Goal: Obtain resource: Download file/media

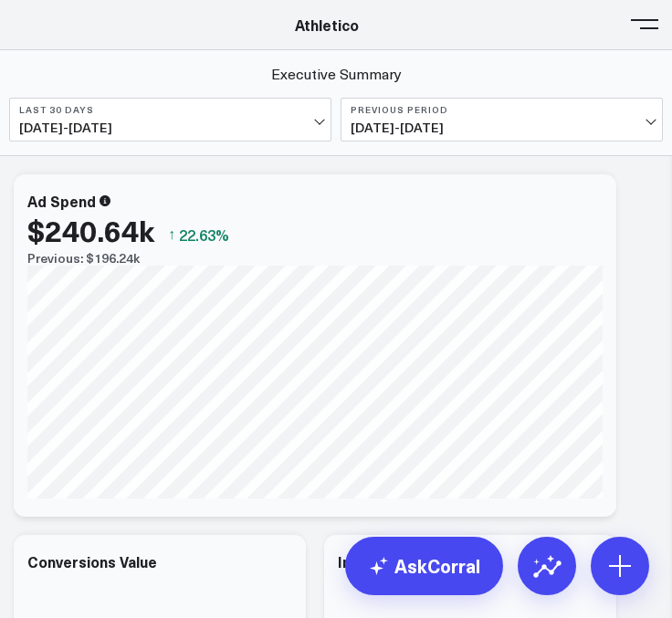
click at [655, 25] on span at bounding box center [644, 24] width 27 height 2
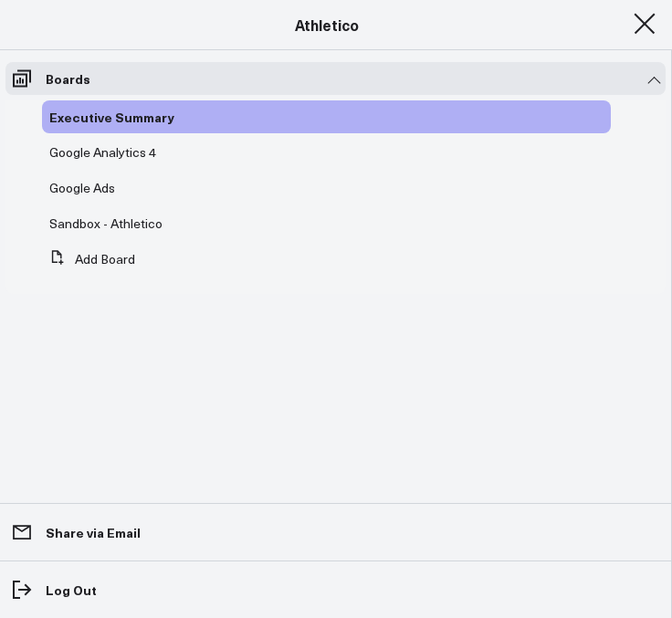
click at [646, 25] on span at bounding box center [644, 24] width 27 height 2
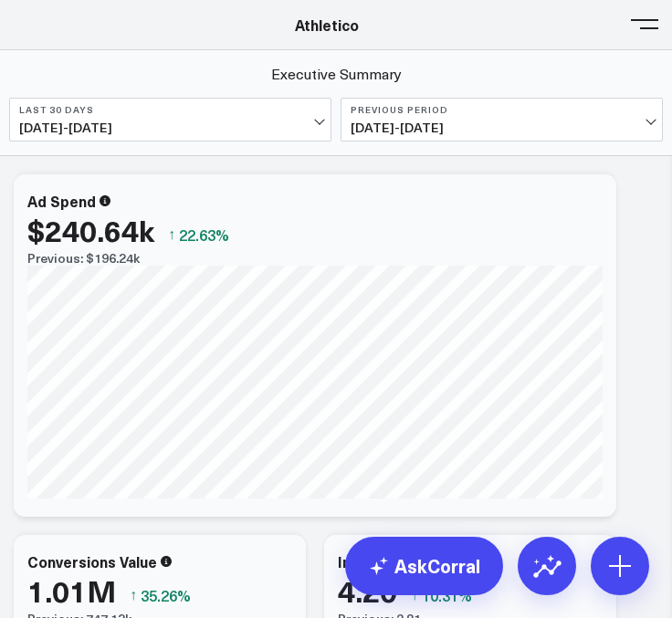
click at [645, 30] on button at bounding box center [644, 22] width 27 height 27
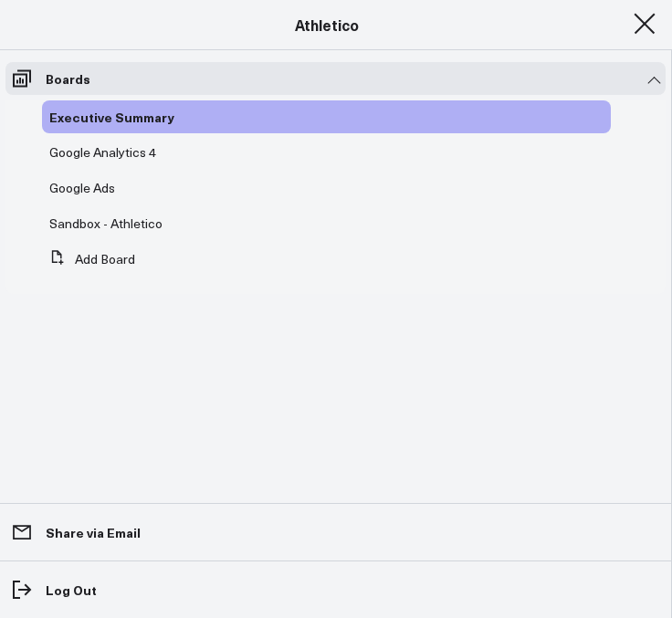
click at [35, 40] on header "Athletico Farmer Focus Force of Nature Nutrire The Mather Group Weber Athletico…" at bounding box center [336, 25] width 672 height 50
click at [474, 30] on div "Athletico" at bounding box center [327, 25] width 654 height 20
click at [632, 26] on button at bounding box center [644, 22] width 27 height 27
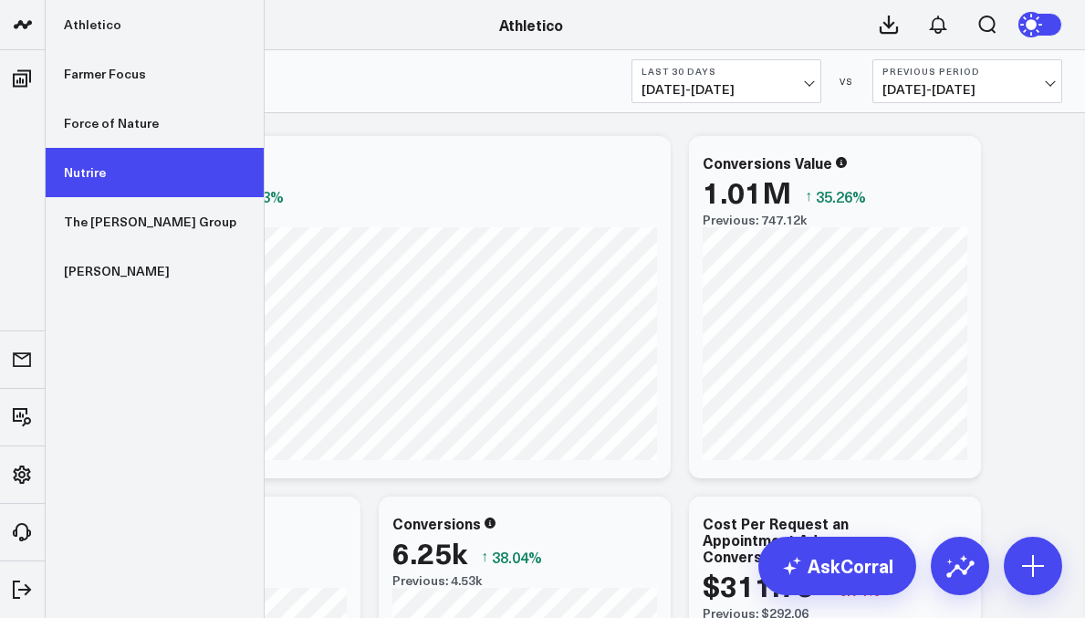
click at [93, 169] on link "Nutrire" at bounding box center [155, 172] width 218 height 49
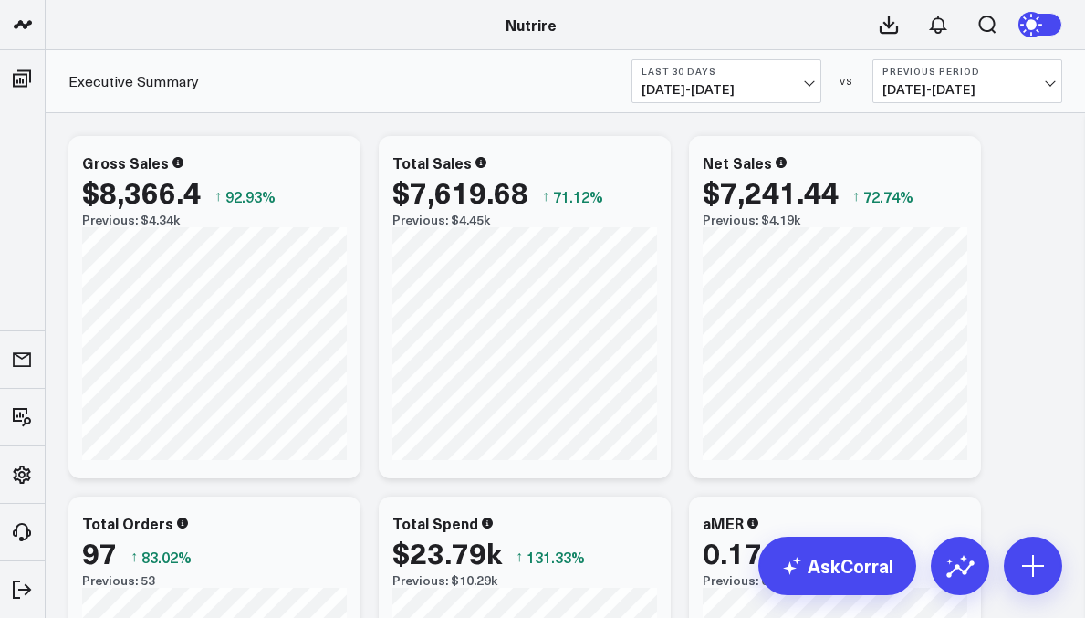
click at [736, 73] on b "Last 30 Days" at bounding box center [727, 71] width 170 height 11
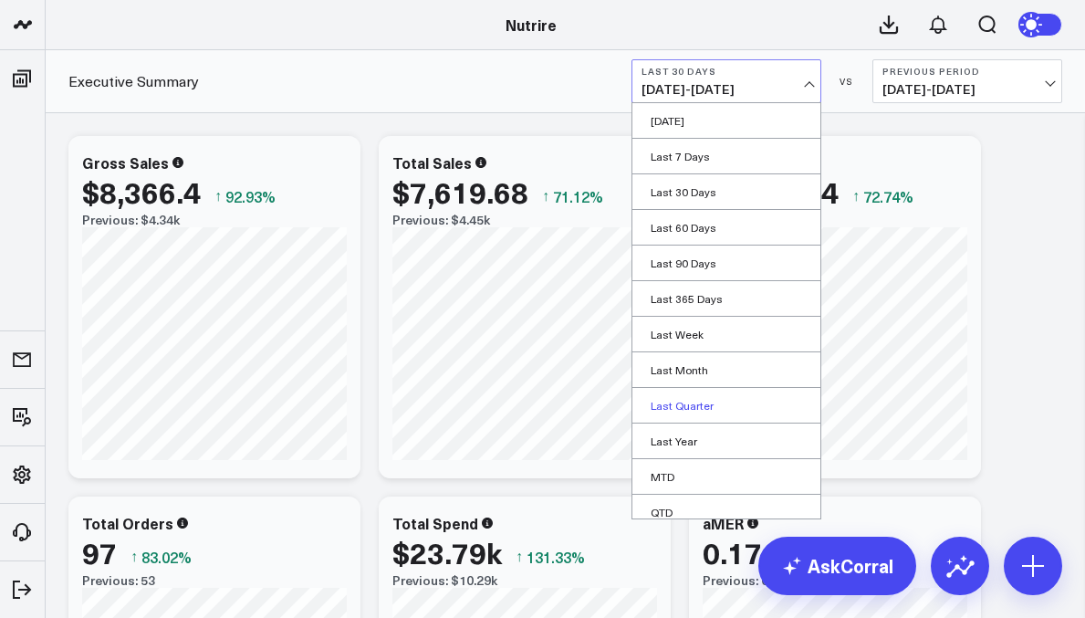
scroll to position [82, 0]
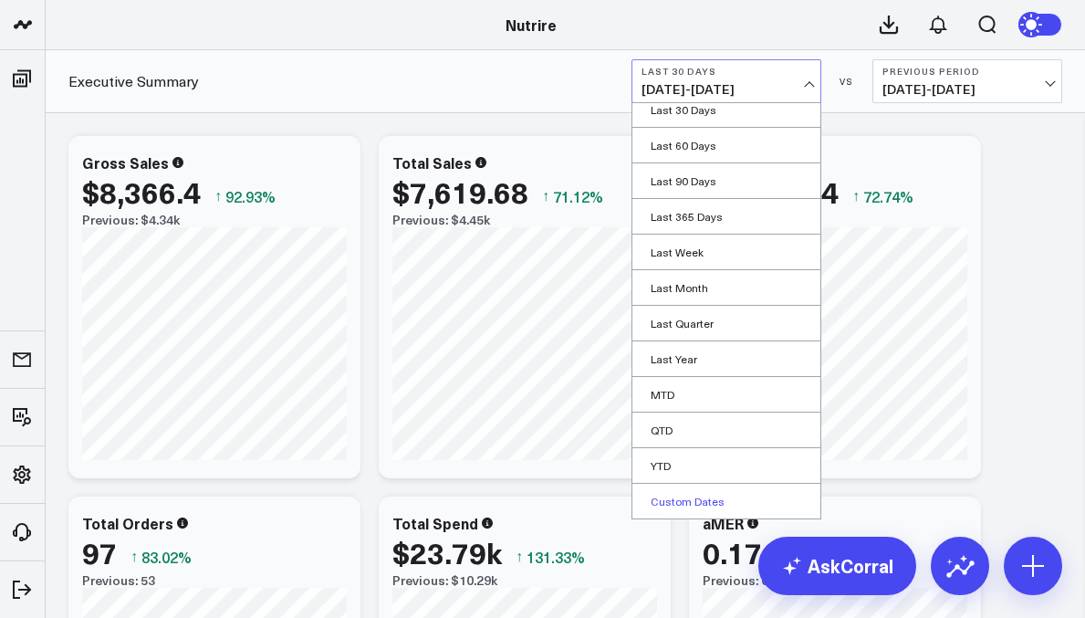
click at [696, 502] on link "Custom Dates" at bounding box center [727, 501] width 188 height 35
select select "8"
select select "2025"
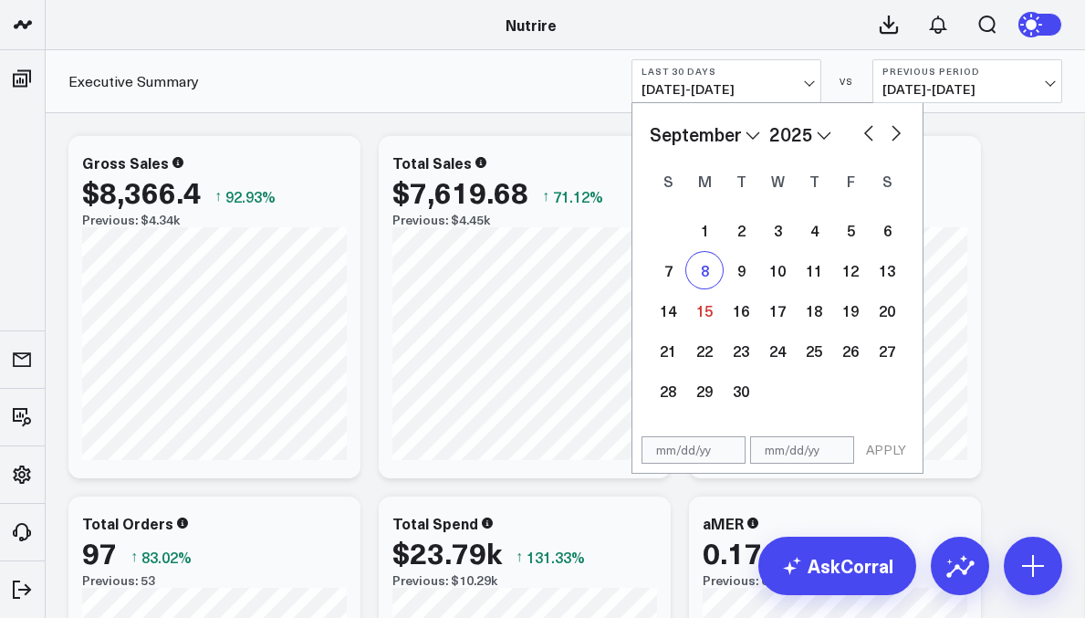
click at [712, 274] on div "8" at bounding box center [705, 270] width 37 height 37
type input "[DATE]"
select select "8"
select select "2025"
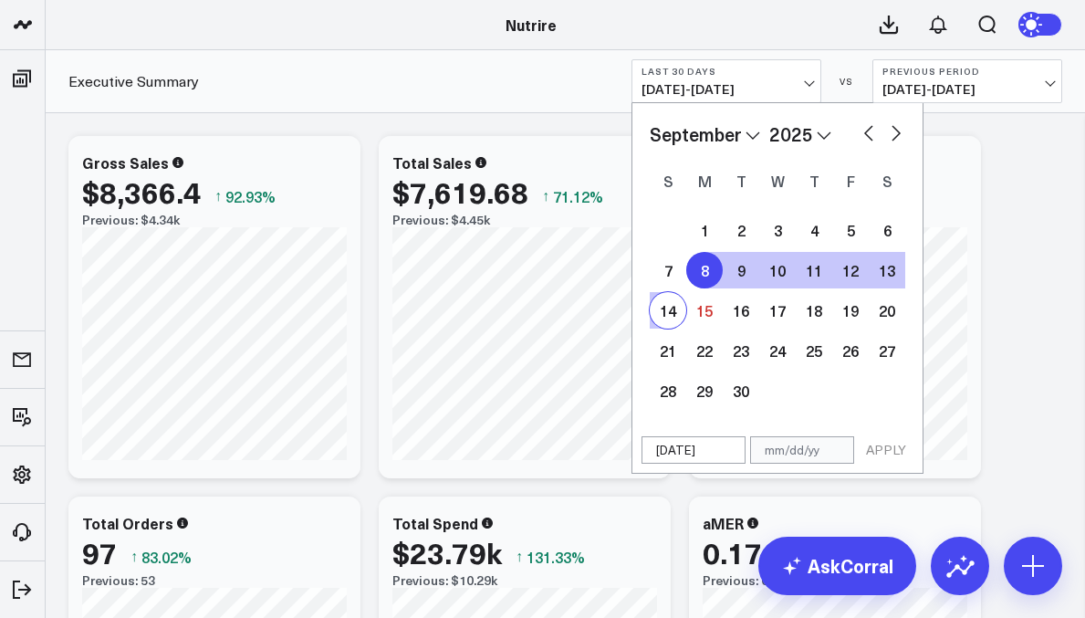
click at [668, 306] on div "14" at bounding box center [668, 310] width 37 height 37
type input "[DATE]"
select select "8"
select select "2025"
click at [882, 443] on button "APPLY" at bounding box center [886, 449] width 55 height 27
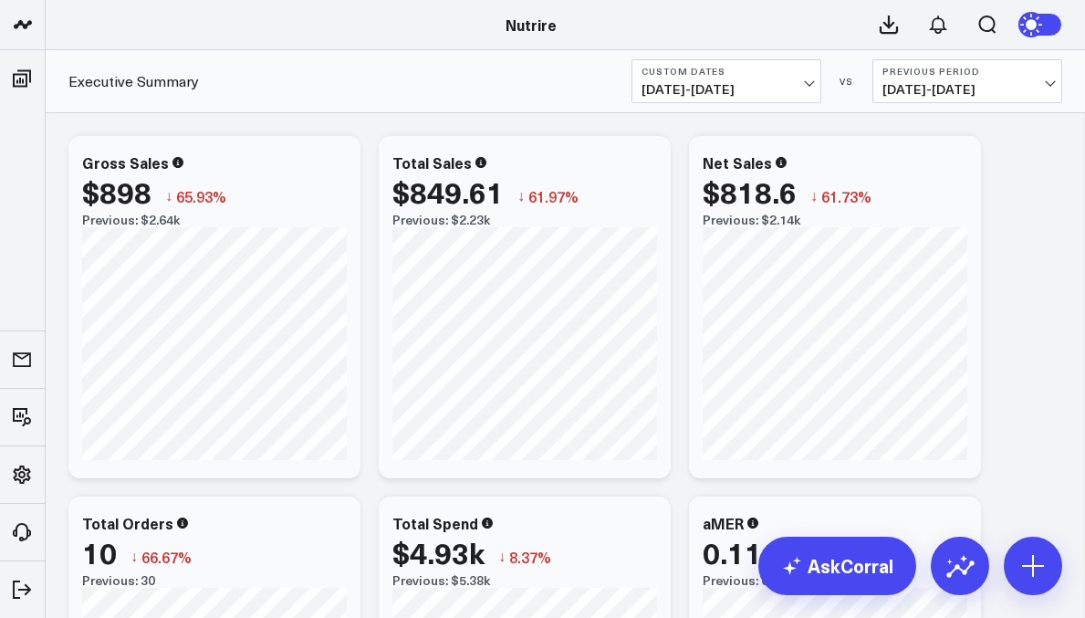
click at [949, 88] on span "[DATE] - [DATE]" at bounding box center [968, 89] width 170 height 15
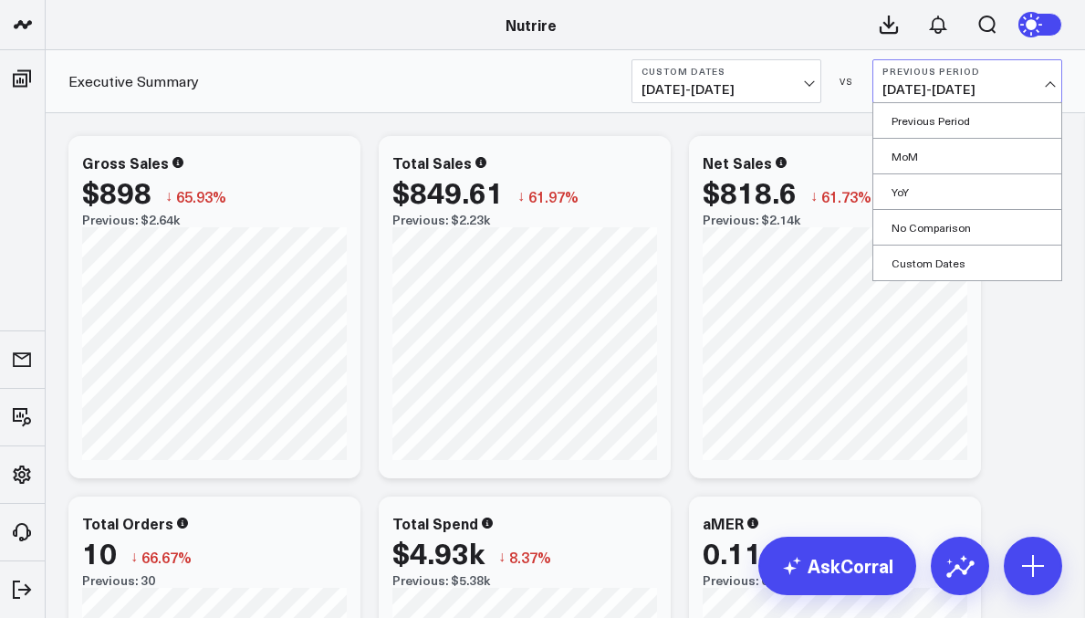
click at [949, 88] on span "[DATE] - [DATE]" at bounding box center [968, 89] width 170 height 15
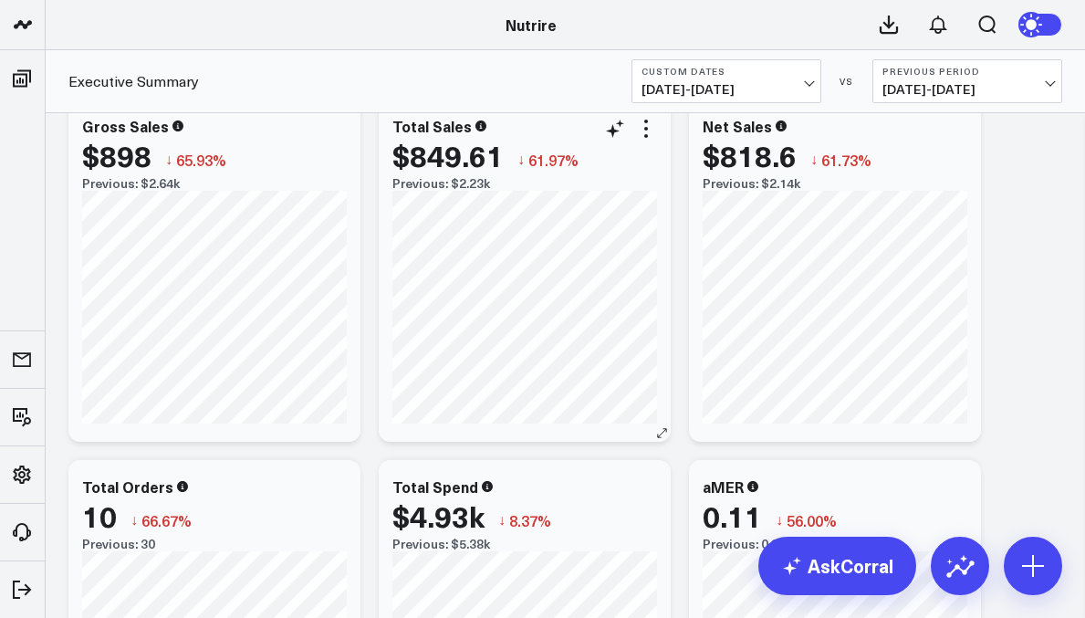
scroll to position [45, 0]
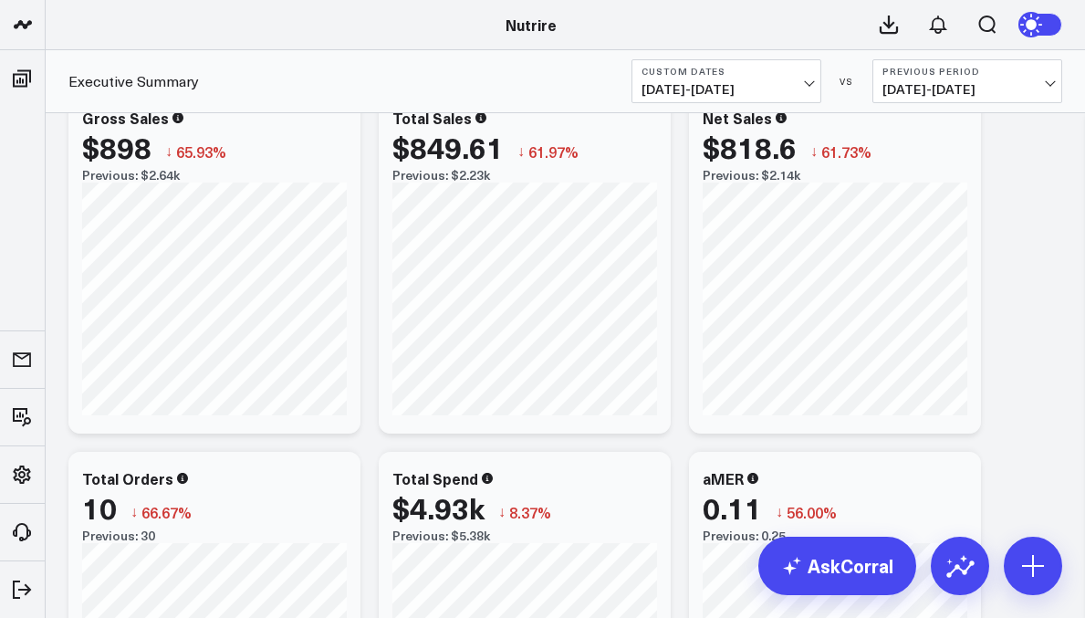
click at [893, 26] on icon at bounding box center [889, 25] width 22 height 22
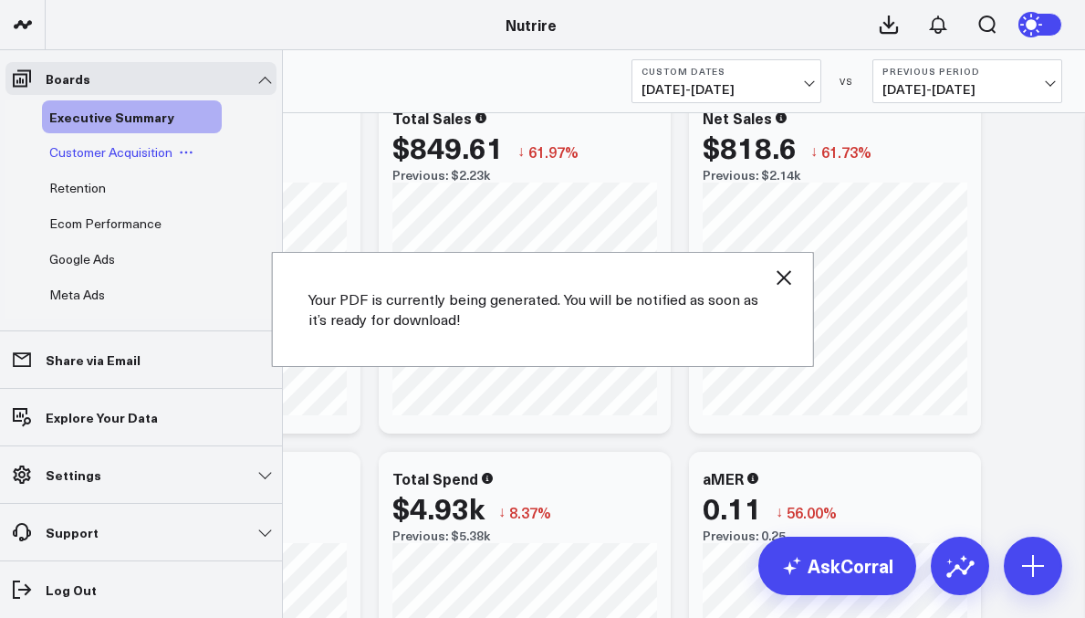
click at [95, 149] on span "Customer Acquisition" at bounding box center [110, 151] width 123 height 17
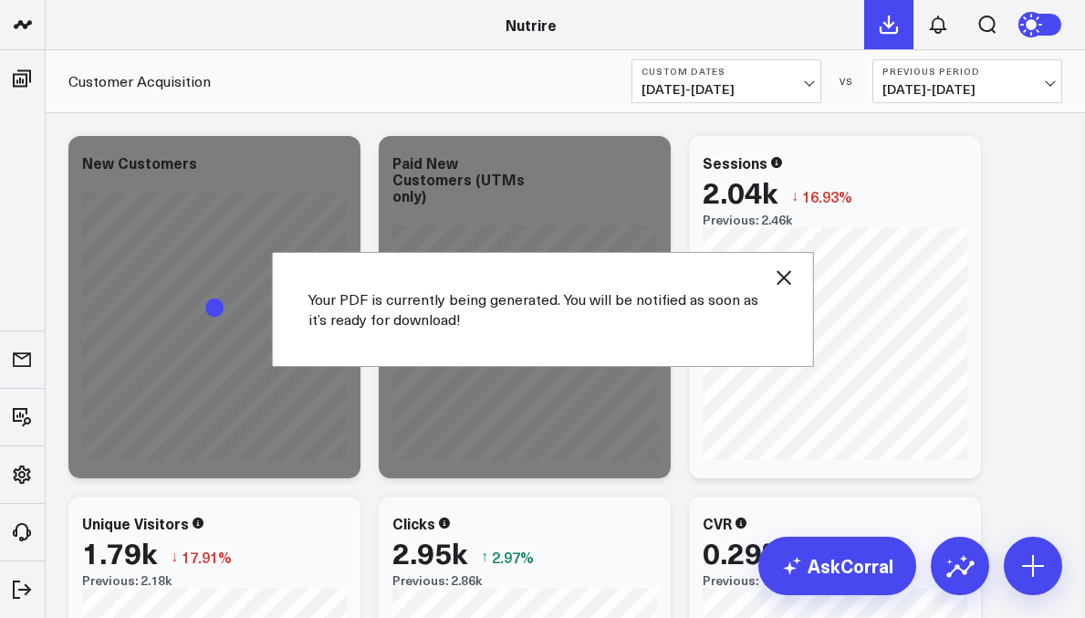
click at [882, 26] on icon at bounding box center [889, 25] width 22 height 22
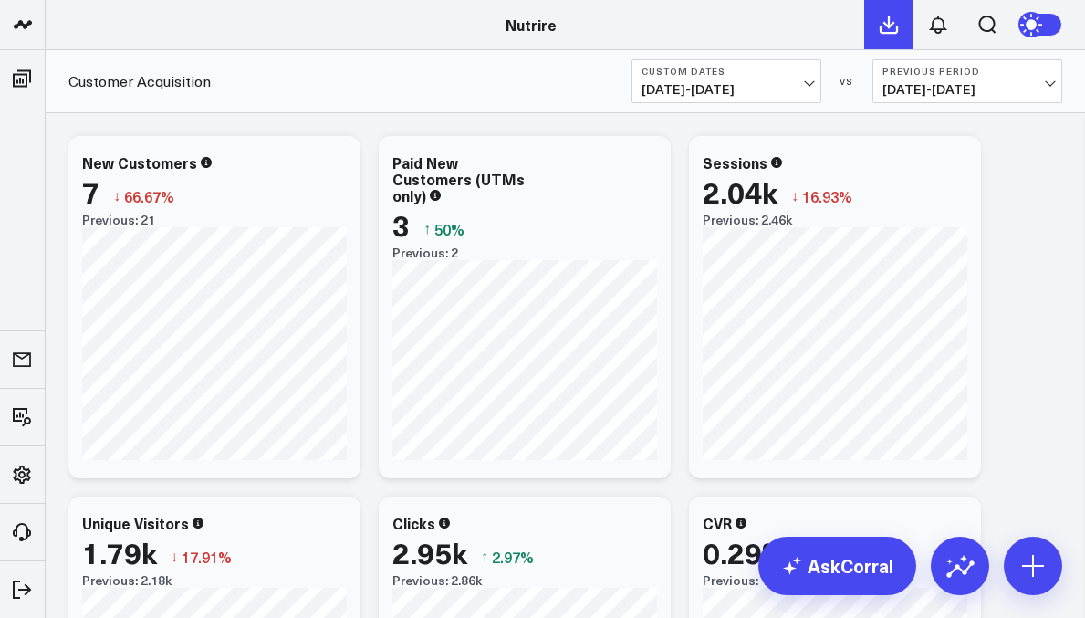
click at [882, 35] on icon at bounding box center [889, 25] width 22 height 22
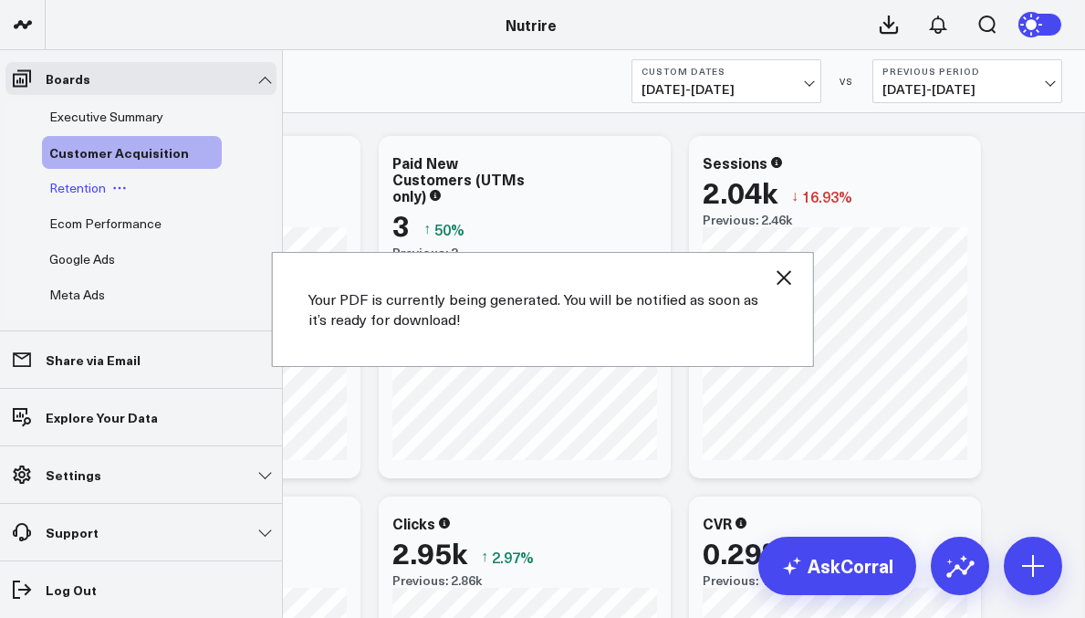
click at [88, 180] on span "Retention" at bounding box center [77, 187] width 57 height 17
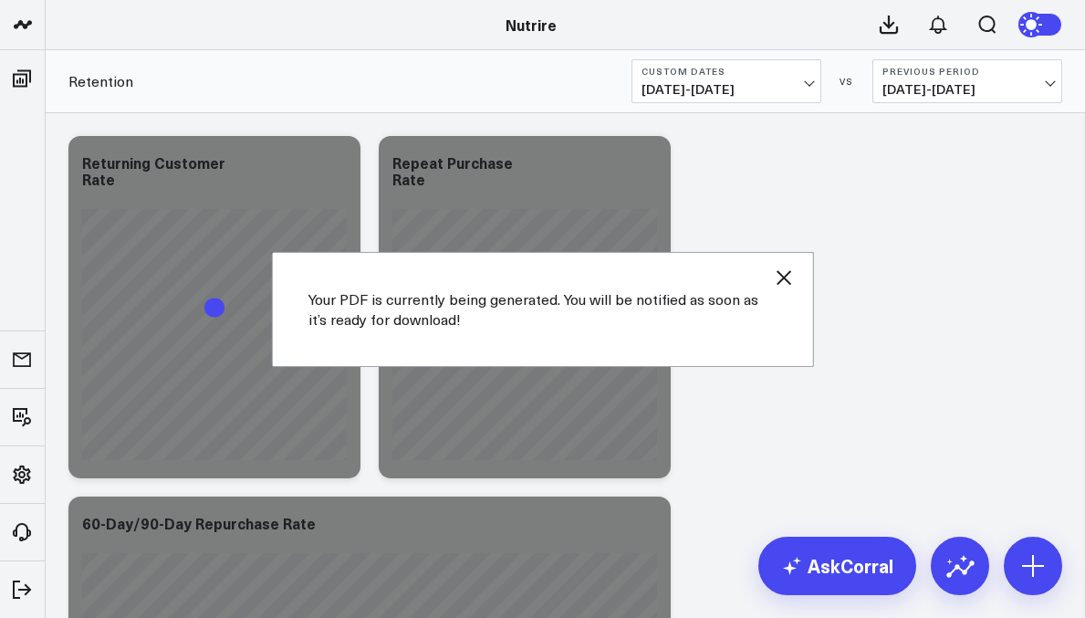
click at [790, 278] on icon "button" at bounding box center [784, 278] width 22 height 22
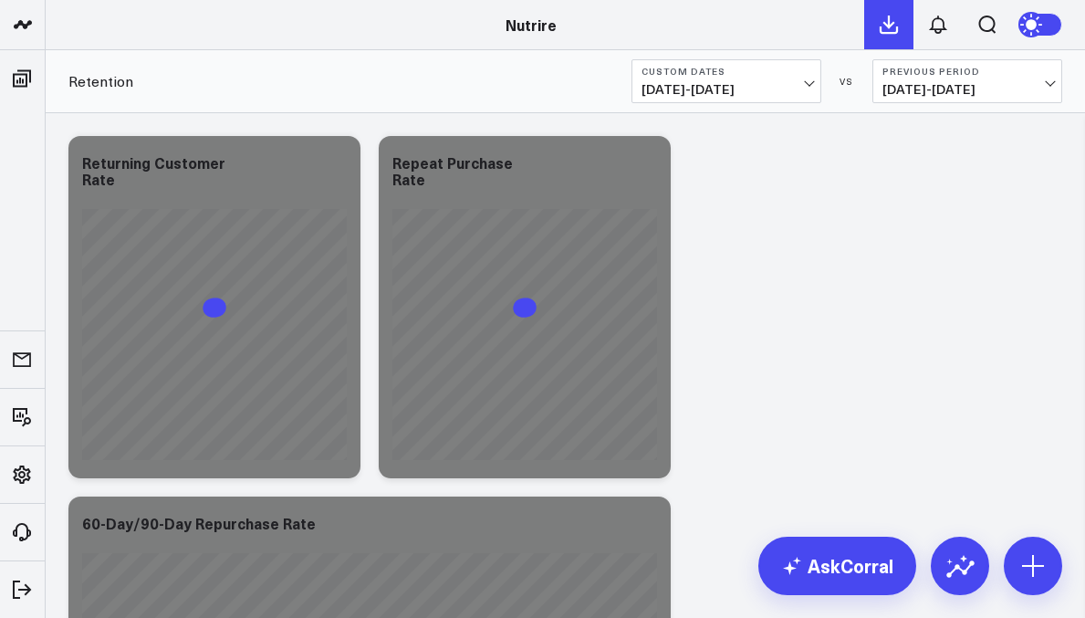
click at [892, 31] on icon at bounding box center [889, 25] width 22 height 22
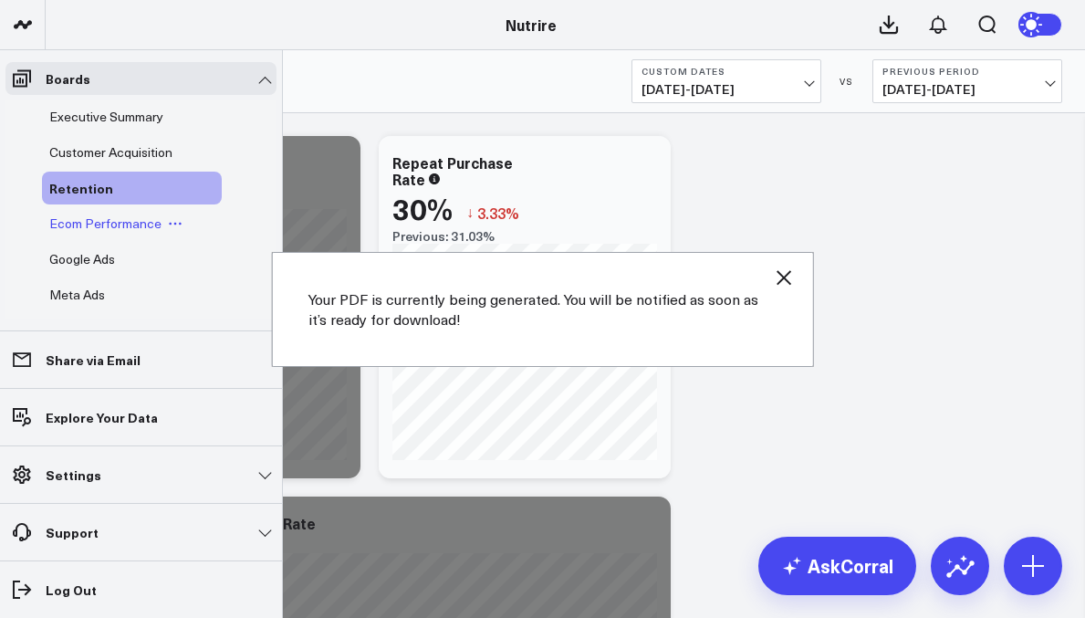
click at [78, 223] on span "Ecom Performance" at bounding box center [105, 223] width 112 height 17
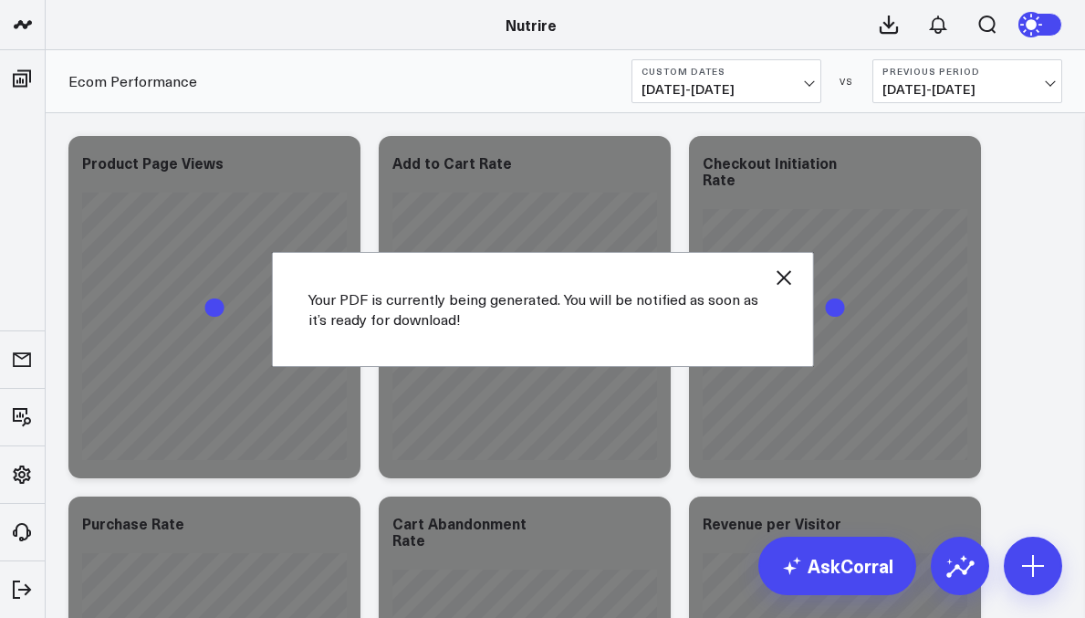
click at [792, 267] on icon "button" at bounding box center [784, 278] width 22 height 22
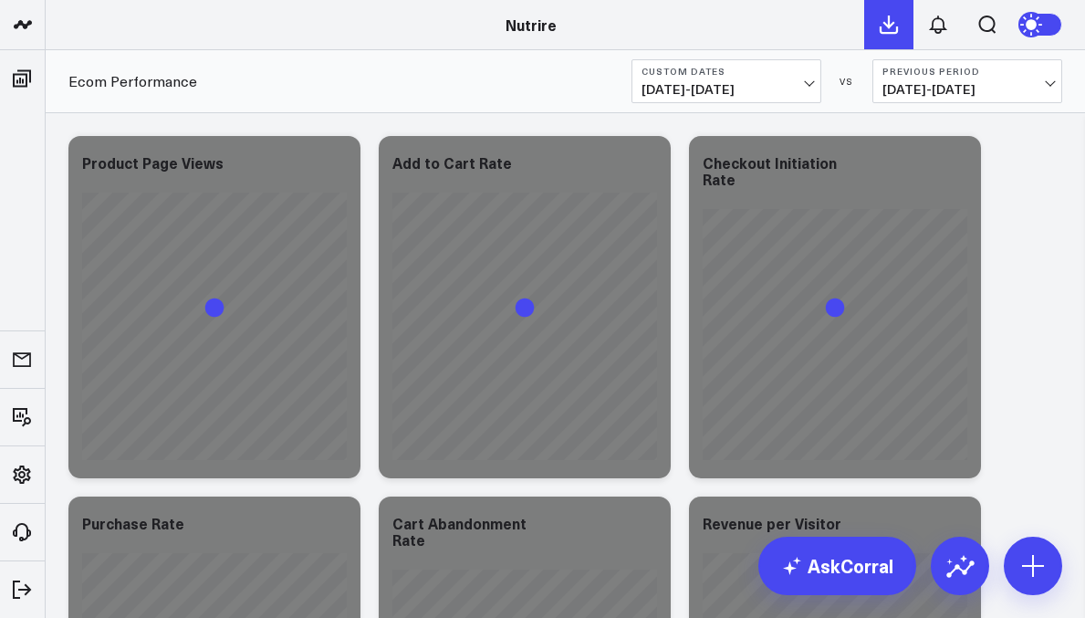
click at [883, 33] on icon at bounding box center [889, 24] width 16 height 16
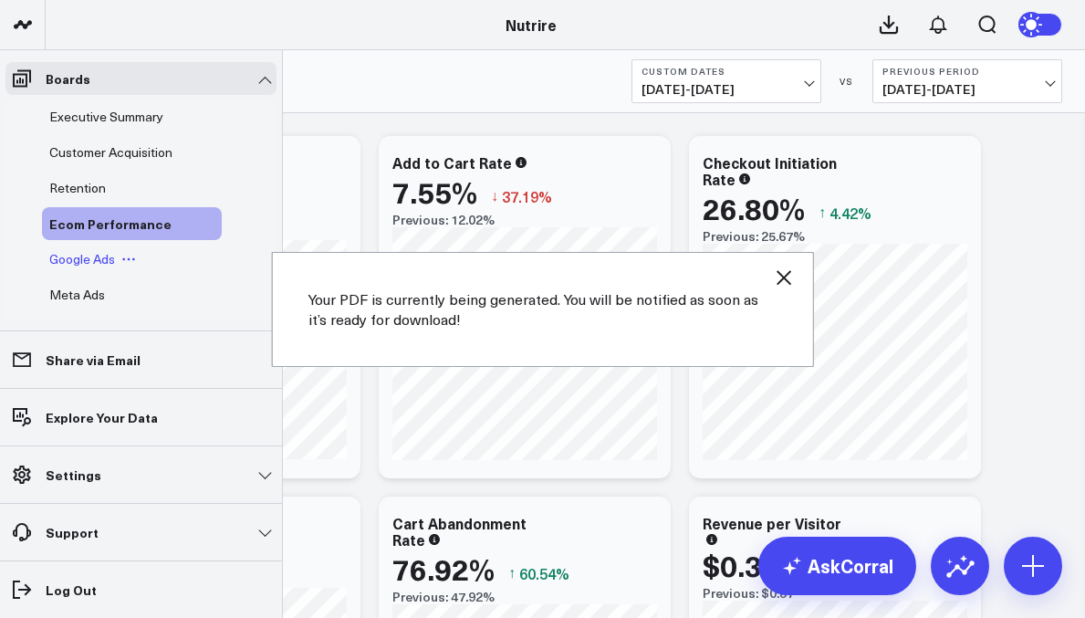
click at [79, 266] on span "Google Ads" at bounding box center [82, 258] width 66 height 17
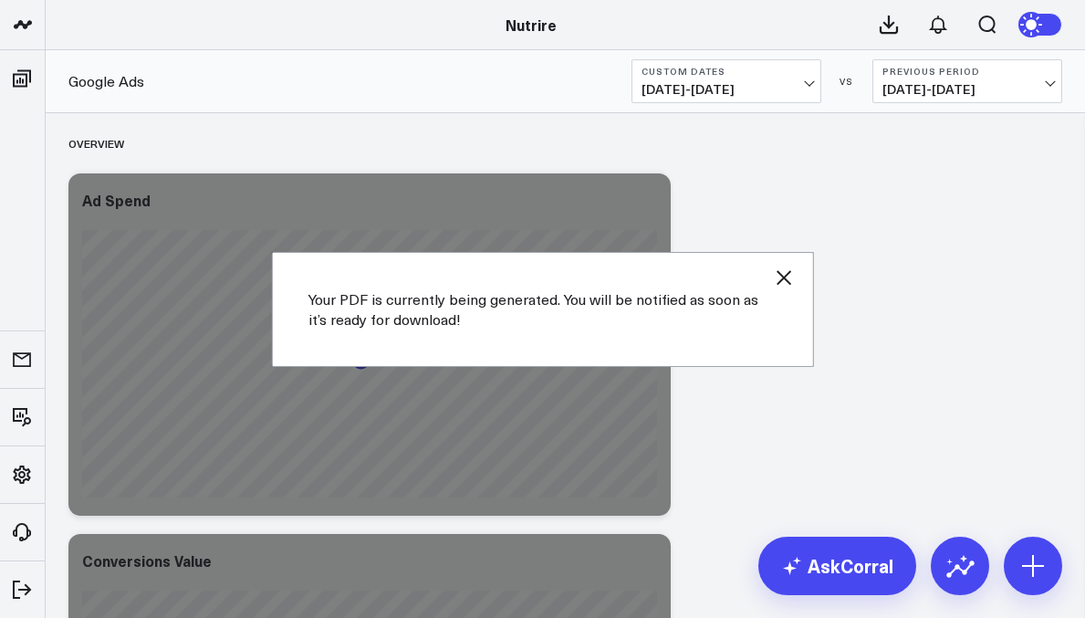
click at [786, 282] on icon "button" at bounding box center [784, 278] width 22 height 22
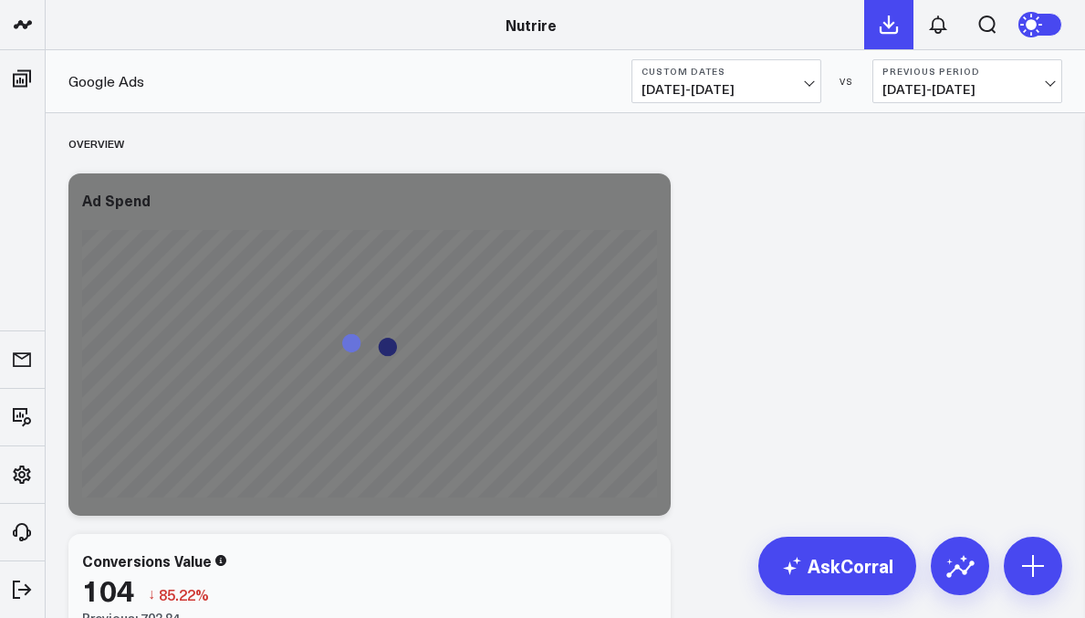
click at [887, 37] on button at bounding box center [889, 24] width 49 height 49
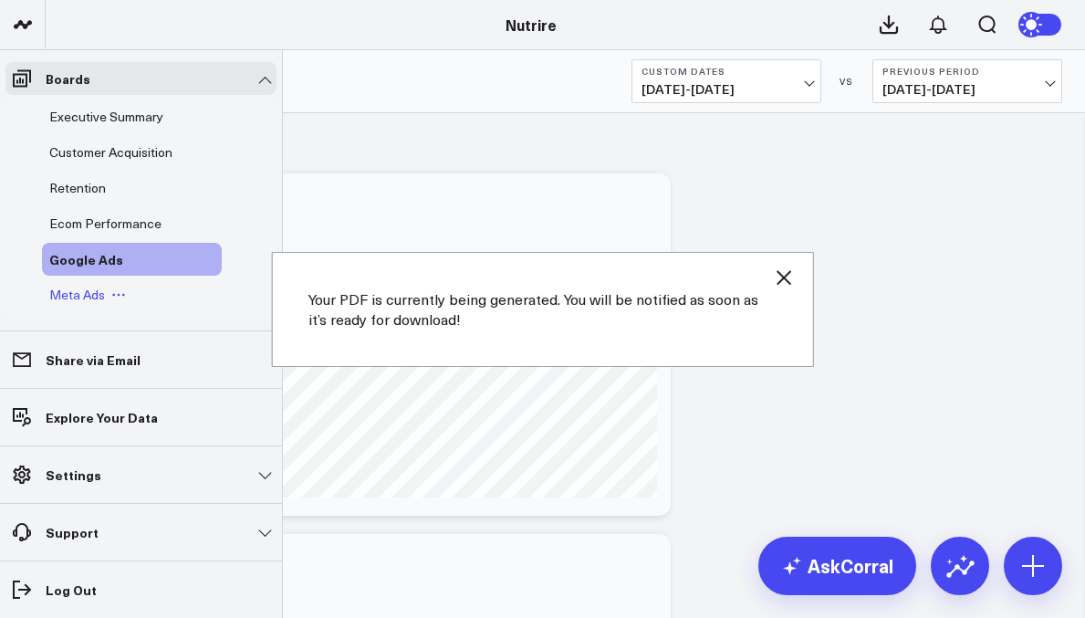
click at [72, 295] on span "Meta Ads" at bounding box center [77, 294] width 56 height 17
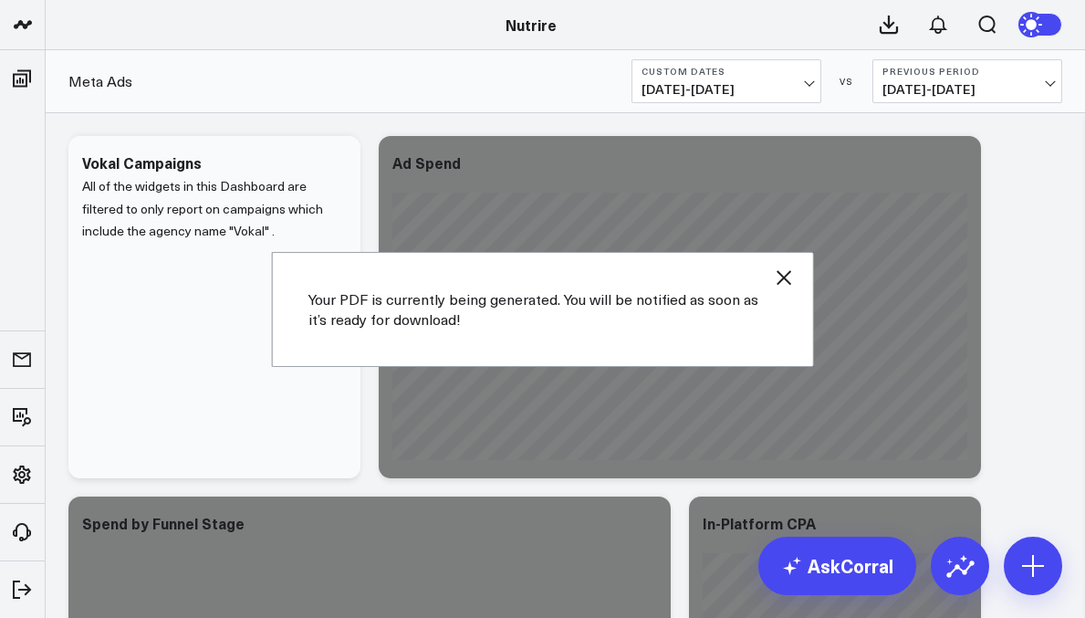
click at [789, 273] on icon "button" at bounding box center [784, 277] width 15 height 15
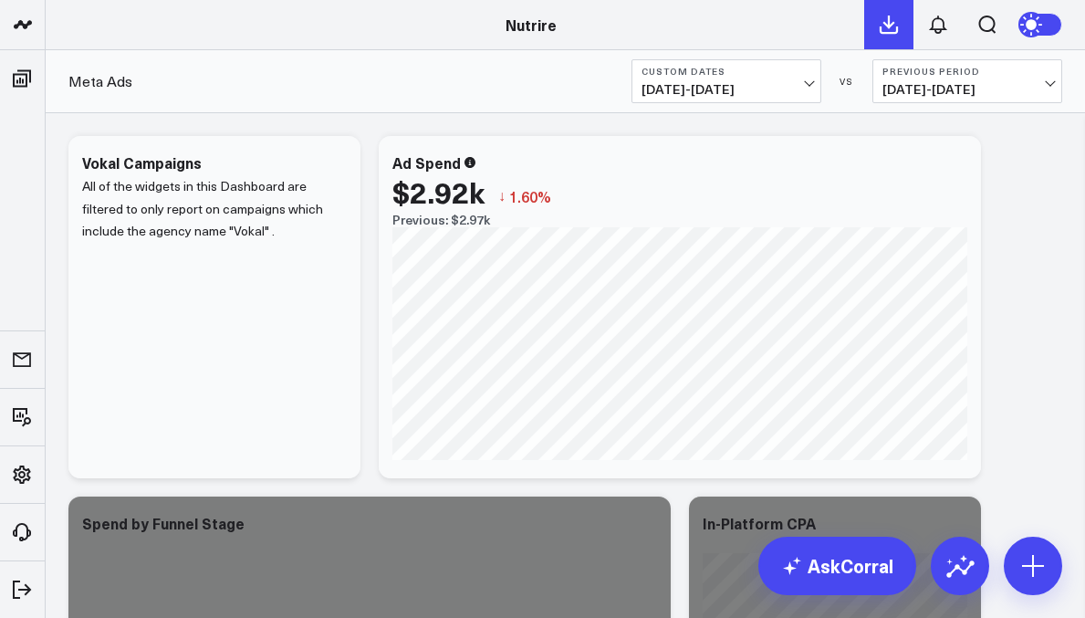
click at [886, 26] on icon at bounding box center [889, 25] width 22 height 22
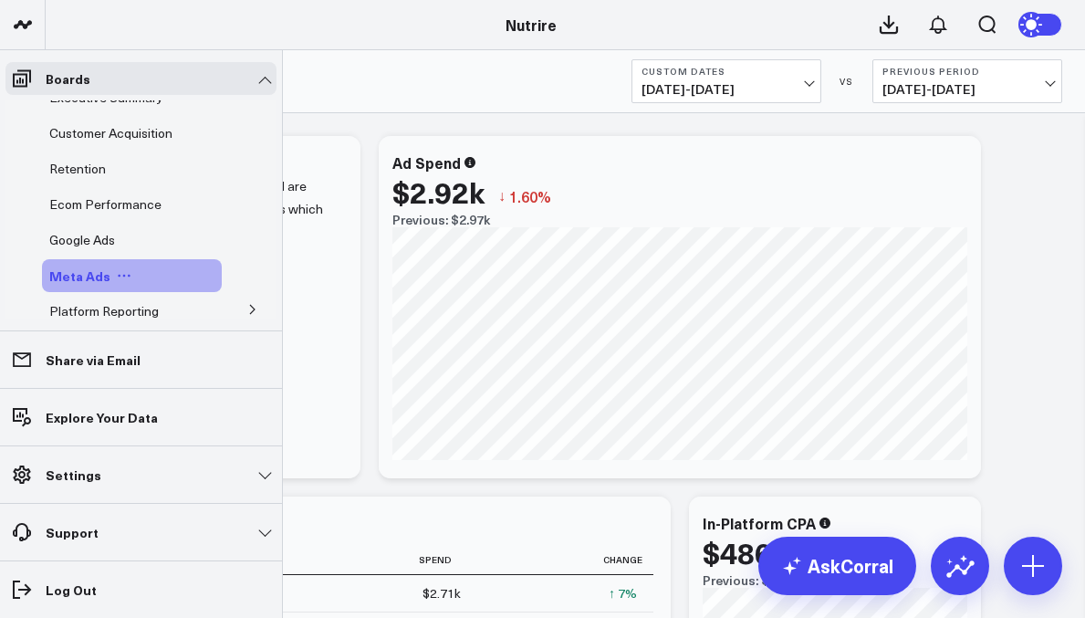
scroll to position [93, 0]
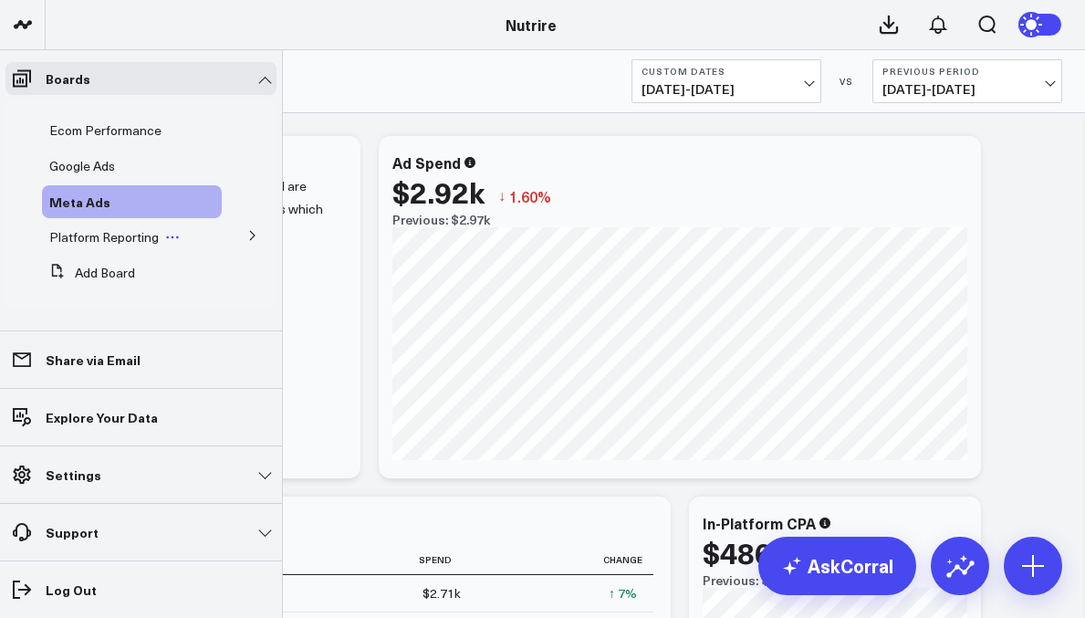
click at [144, 238] on span "Platform Reporting" at bounding box center [104, 236] width 110 height 17
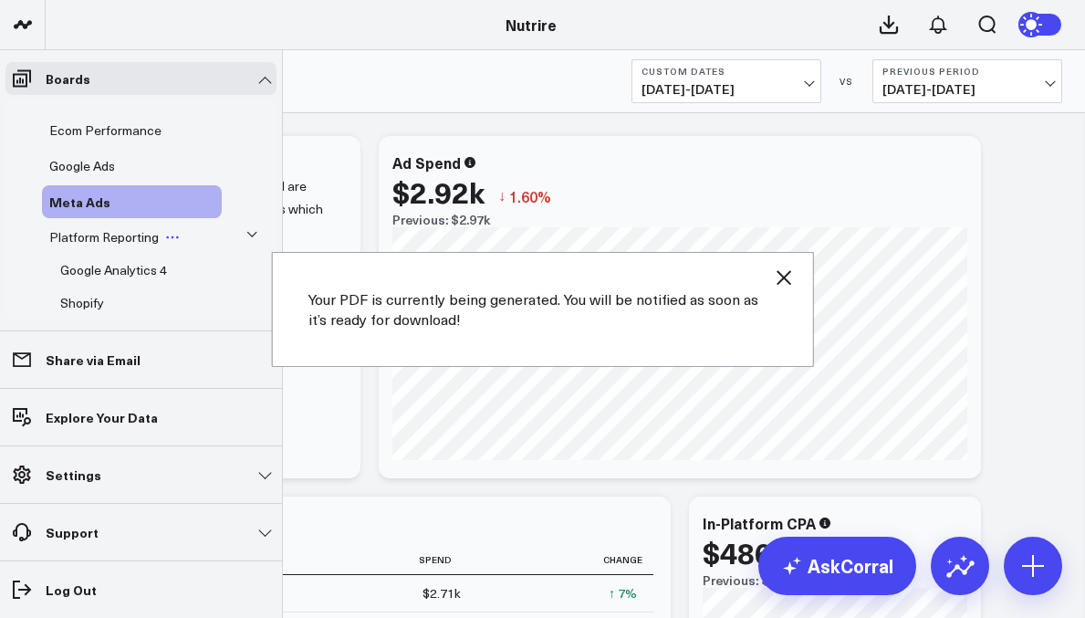
click at [131, 237] on span "Platform Reporting" at bounding box center [104, 236] width 110 height 17
click at [128, 230] on span "Platform Reporting" at bounding box center [104, 236] width 110 height 17
click at [122, 267] on span "Google Analytics 4" at bounding box center [113, 269] width 107 height 17
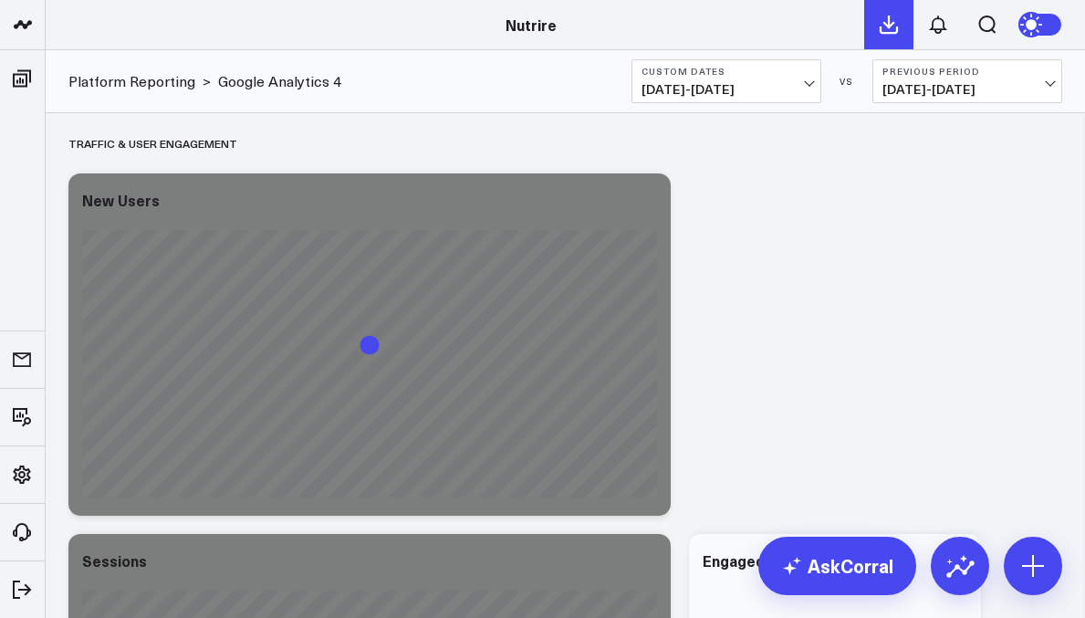
click at [893, 33] on icon at bounding box center [889, 24] width 16 height 16
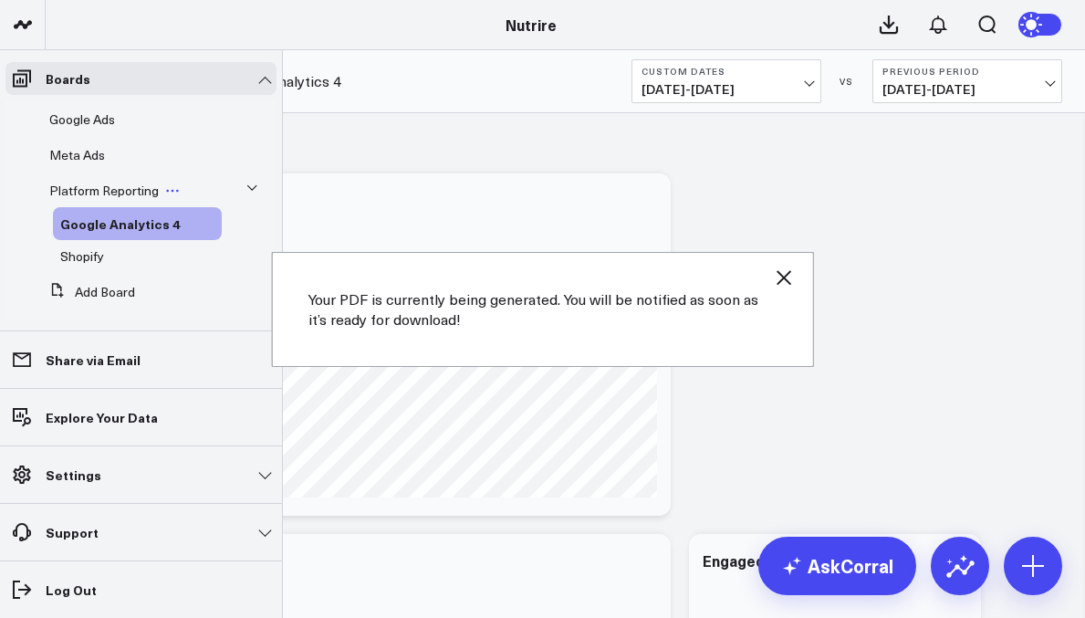
scroll to position [159, 0]
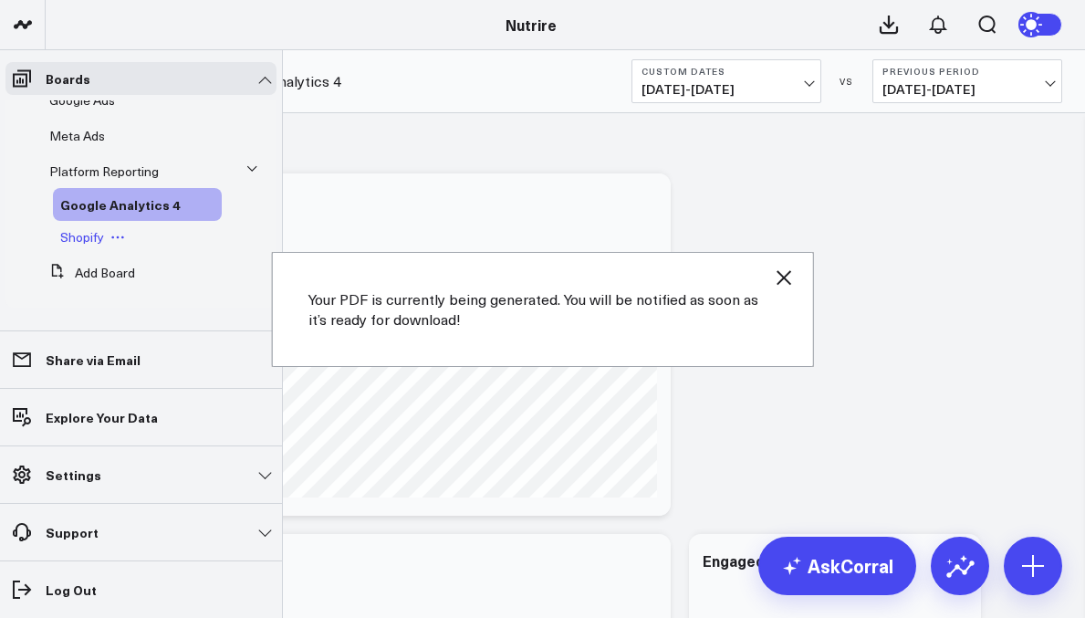
click at [88, 238] on span "Shopify" at bounding box center [82, 236] width 44 height 17
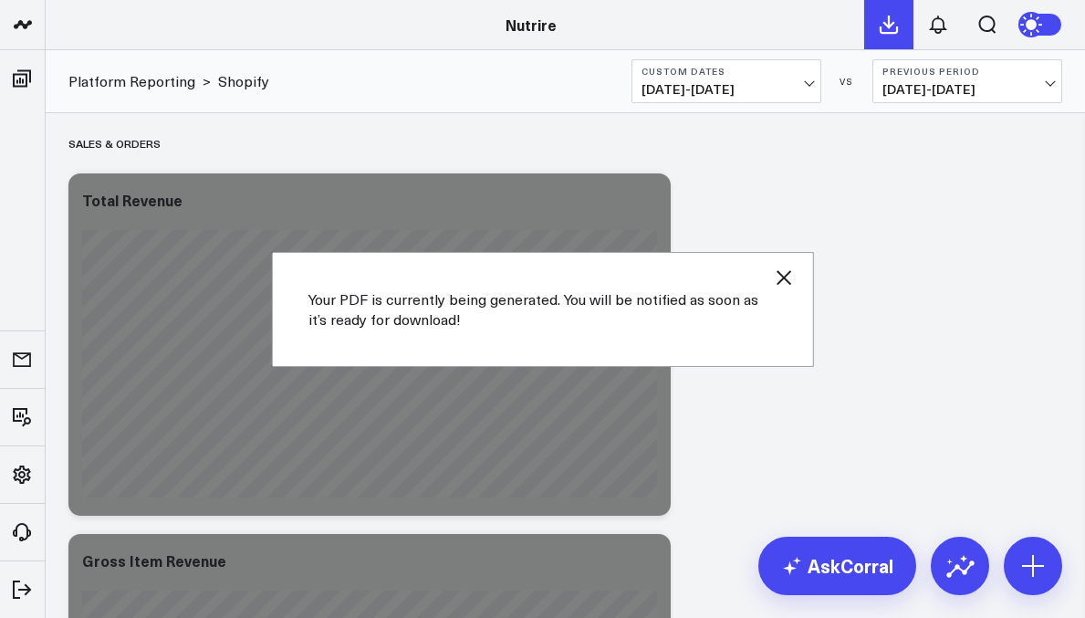
click at [885, 30] on icon at bounding box center [889, 25] width 22 height 22
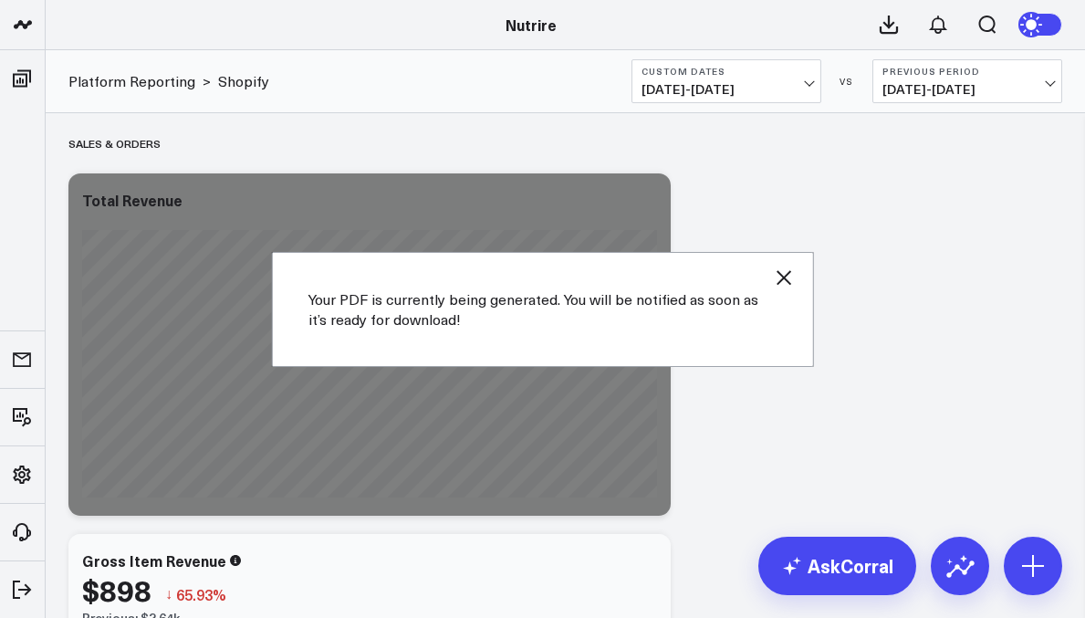
click at [781, 277] on icon "button" at bounding box center [784, 278] width 22 height 22
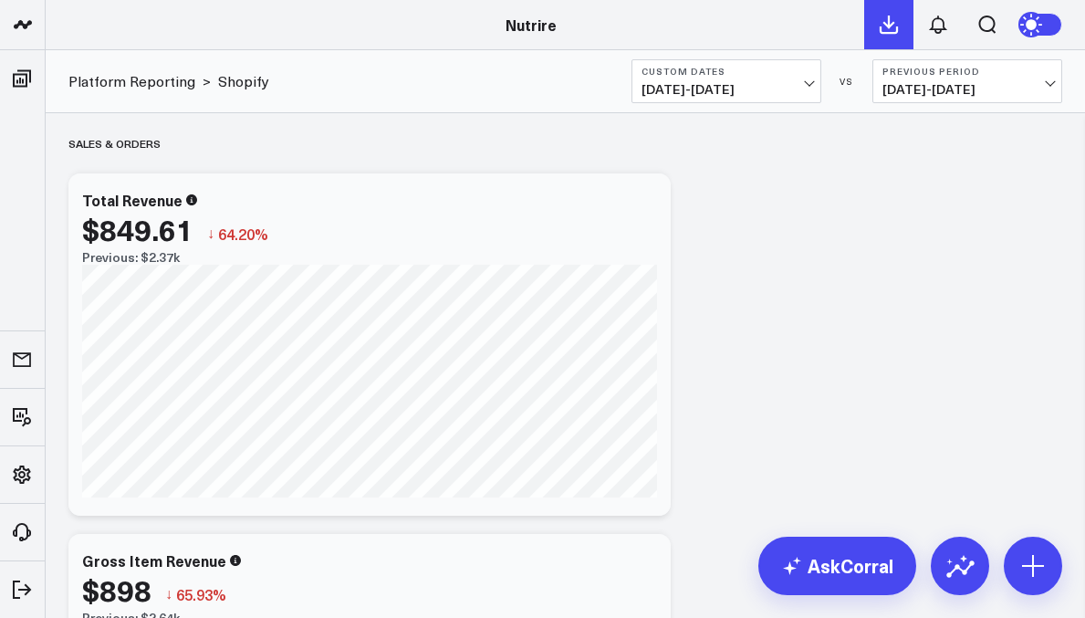
click at [883, 38] on button at bounding box center [889, 24] width 49 height 49
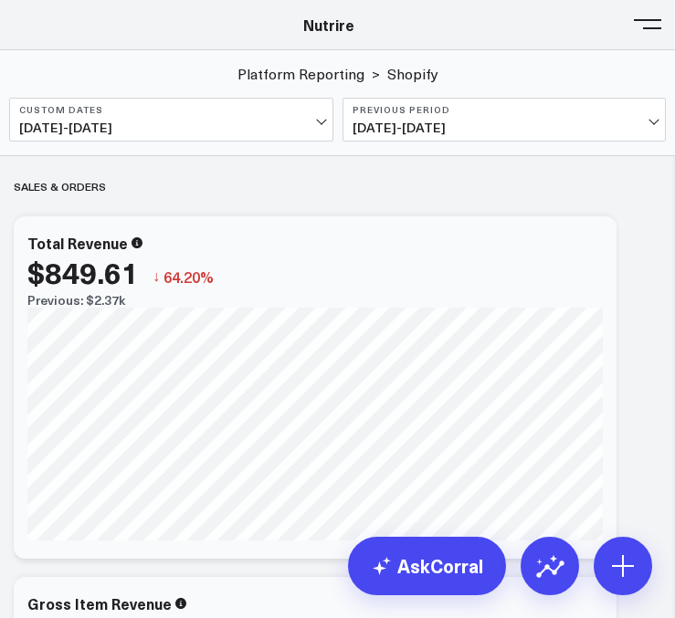
click at [632, 35] on header "Athletico Farmer Focus Force of Nature Nutrire The [PERSON_NAME] Group [PERSON_…" at bounding box center [337, 25] width 675 height 50
click at [631, 33] on div "Nutrire" at bounding box center [328, 25] width 656 height 20
click at [646, 30] on button at bounding box center [647, 22] width 27 height 27
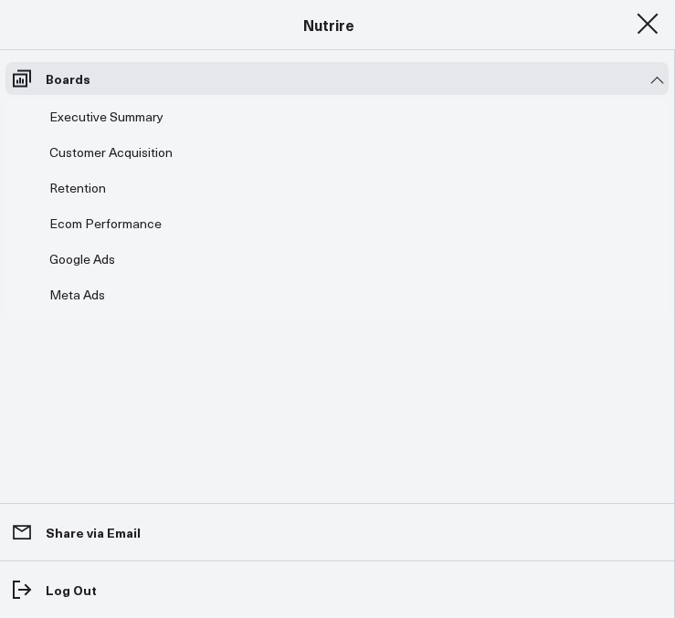
scroll to position [80, 0]
click at [650, 23] on span at bounding box center [647, 24] width 27 height 2
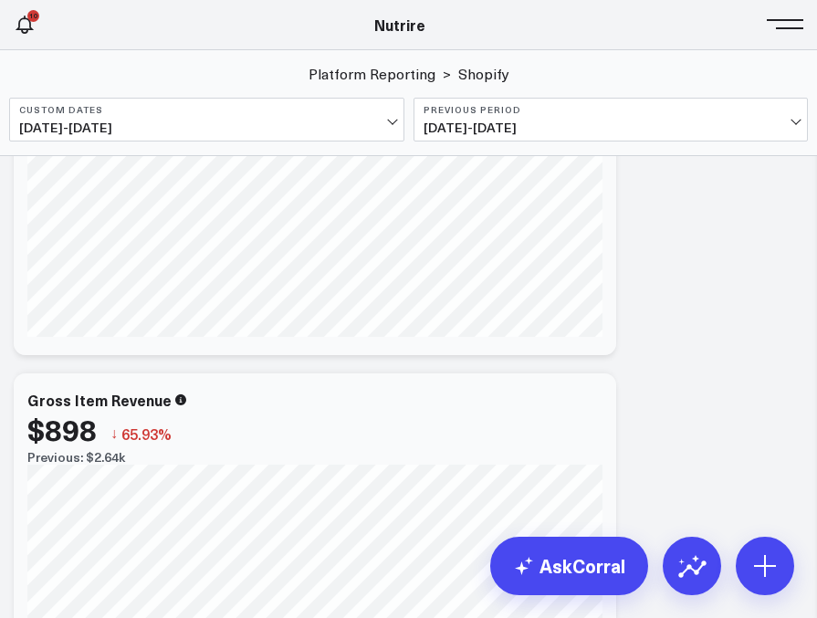
scroll to position [208, 0]
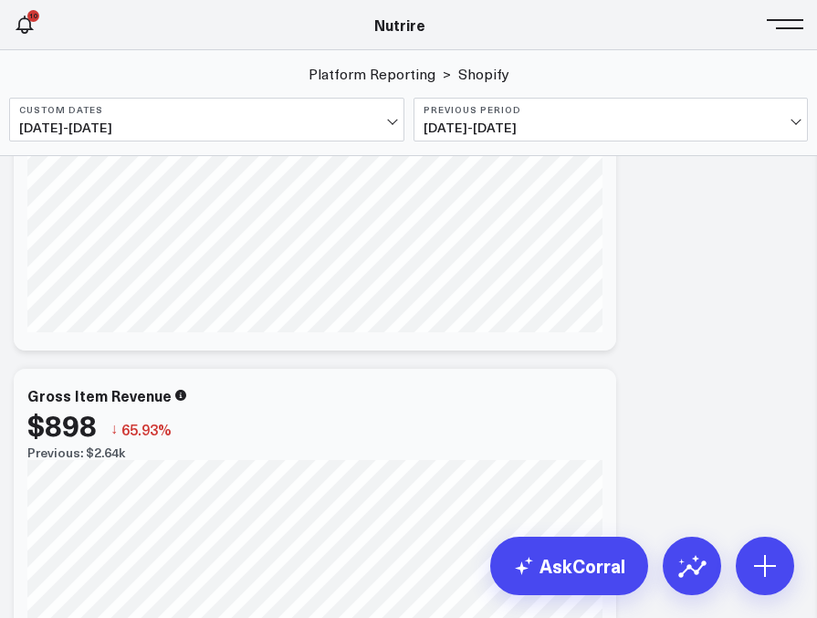
click at [52, 25] on div "Nutrire" at bounding box center [399, 25] width 799 height 20
click at [14, 29] on icon at bounding box center [25, 25] width 22 height 22
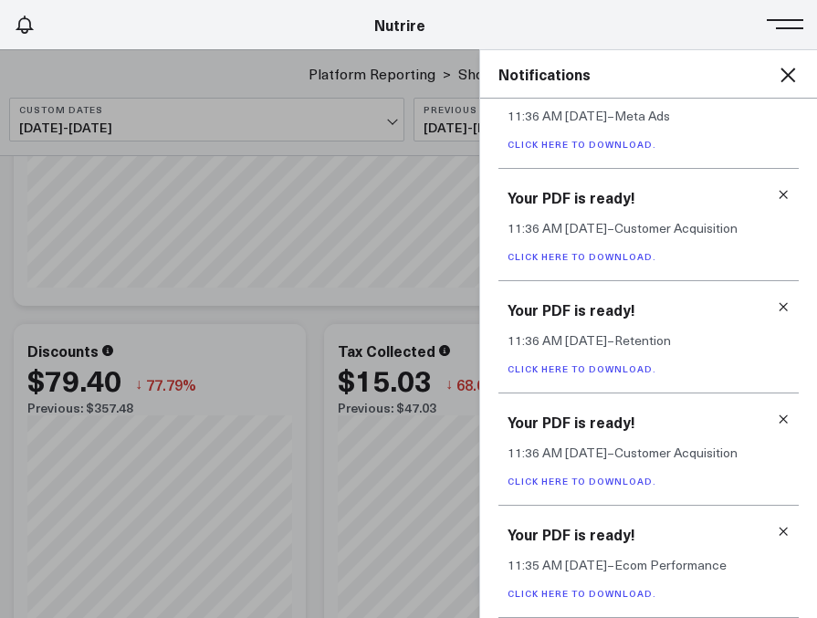
scroll to position [1341, 0]
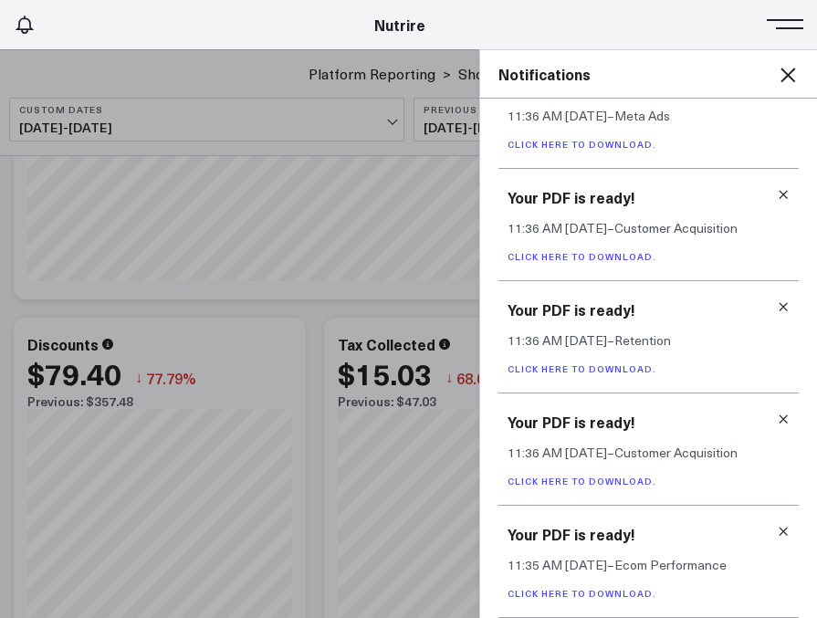
click at [568, 588] on link "Click here to download." at bounding box center [582, 593] width 149 height 13
click at [779, 527] on icon at bounding box center [783, 531] width 13 height 13
click at [604, 593] on link "Click here to download." at bounding box center [582, 593] width 149 height 13
click at [777, 528] on icon at bounding box center [783, 531] width 13 height 13
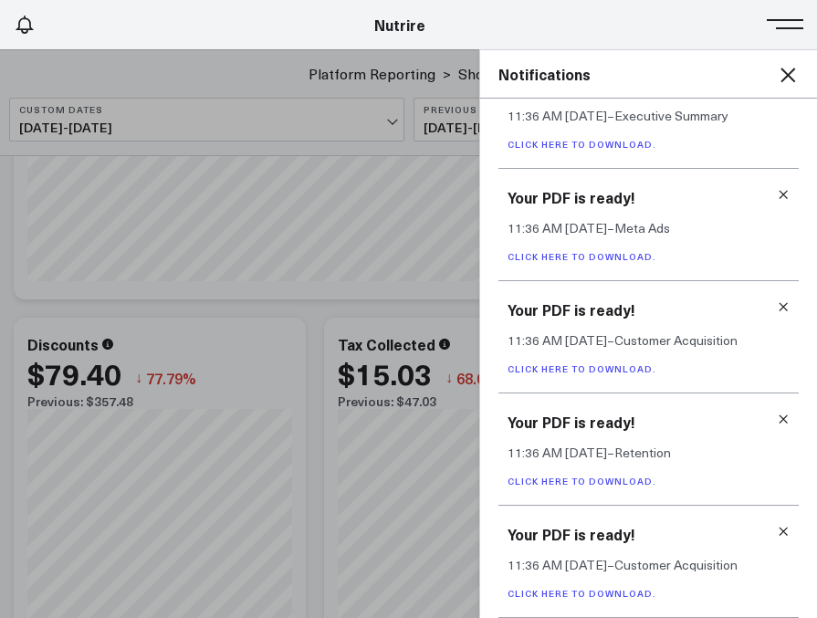
scroll to position [383, 0]
click at [578, 591] on link "Click here to download." at bounding box center [582, 593] width 149 height 13
click at [780, 530] on icon at bounding box center [784, 532] width 8 height 8
click at [598, 591] on link "Click here to download." at bounding box center [582, 593] width 149 height 13
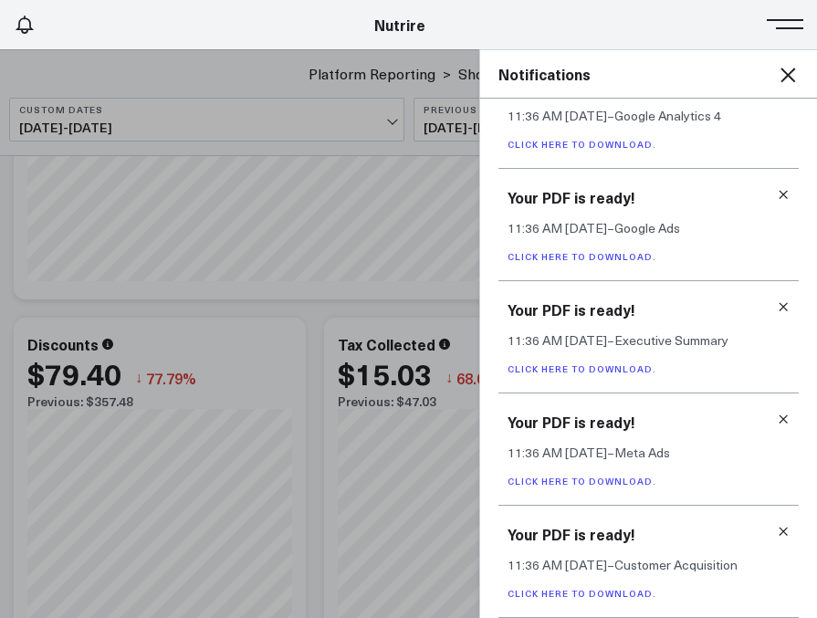
click at [763, 530] on h3 "Your PDF is ready!" at bounding box center [649, 534] width 282 height 20
click at [780, 530] on icon at bounding box center [784, 532] width 8 height 8
click at [619, 591] on link "Click here to download." at bounding box center [582, 593] width 149 height 13
click at [777, 535] on icon at bounding box center [783, 531] width 13 height 13
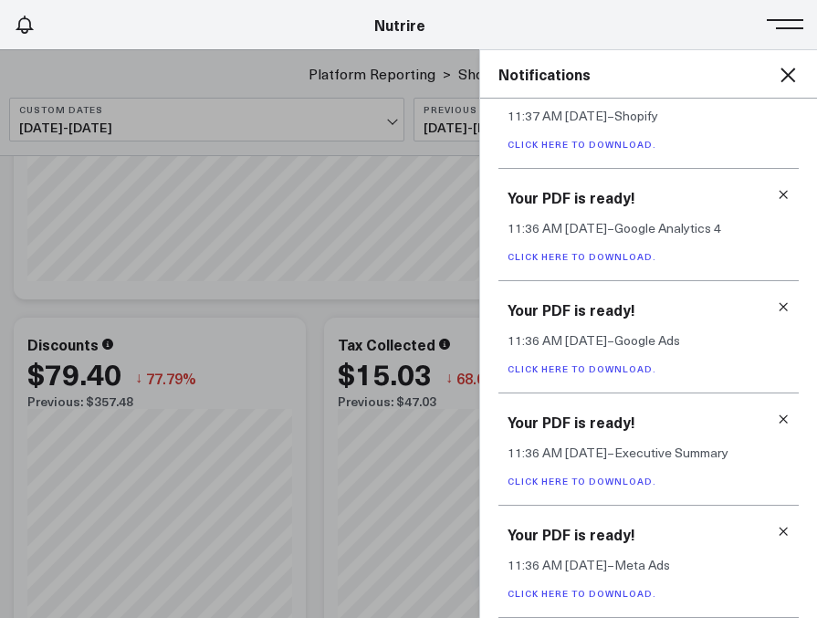
scroll to position [44, 0]
click at [622, 584] on div "Your PDF is ready! 11:36 AM [DATE] – Executive Summary Click here to download." at bounding box center [648, 562] width 300 height 112
click at [622, 591] on link "Click here to download." at bounding box center [582, 593] width 149 height 13
click at [602, 588] on link "Click here to download." at bounding box center [582, 593] width 149 height 13
click at [777, 533] on icon at bounding box center [783, 531] width 13 height 13
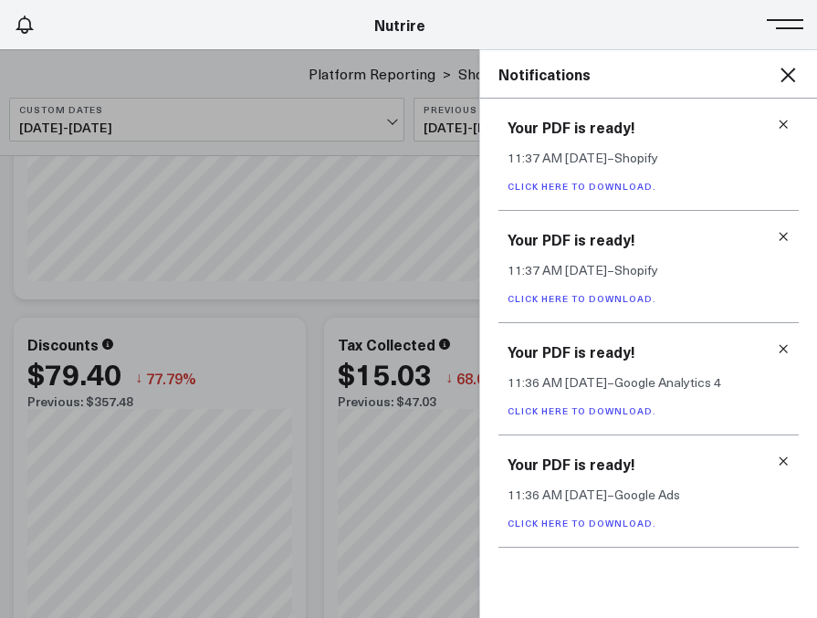
scroll to position [0, 0]
click at [598, 534] on div "Your PDF is ready! 11:36 AM [DATE] – Google Ads Click here to download." at bounding box center [648, 491] width 300 height 112
click at [603, 523] on link "Click here to download." at bounding box center [582, 523] width 149 height 13
click at [784, 463] on icon at bounding box center [783, 461] width 13 height 13
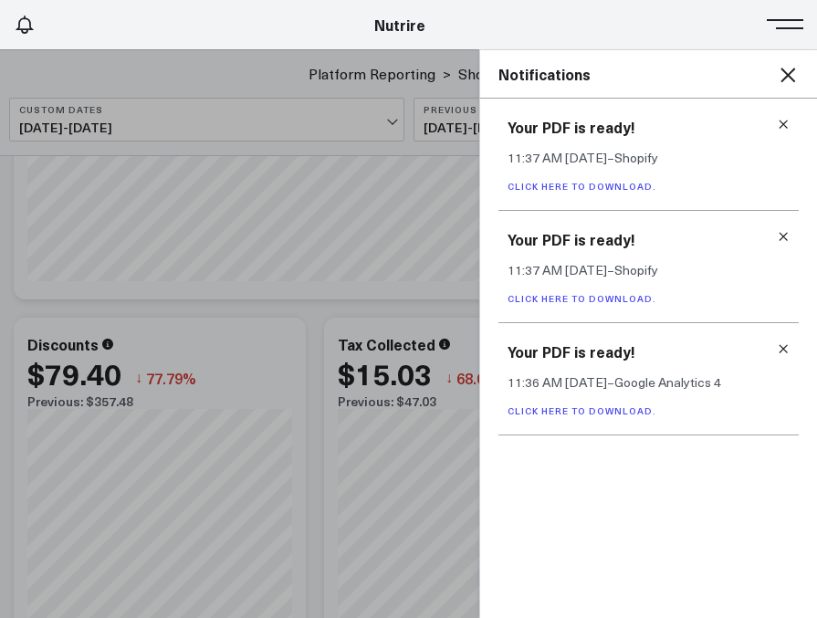
click at [639, 417] on link "Click here to download." at bounding box center [582, 410] width 149 height 13
click at [781, 350] on icon at bounding box center [783, 348] width 13 height 13
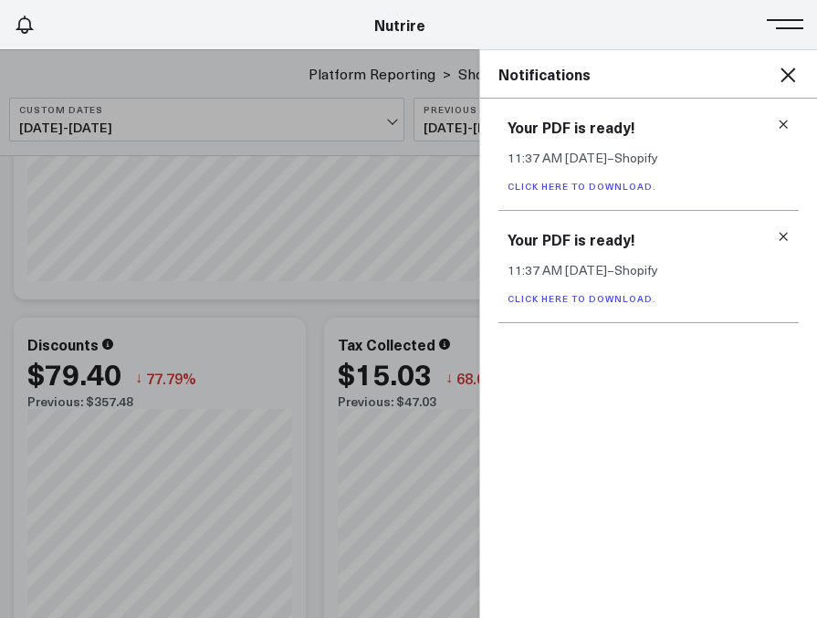
click at [641, 302] on link "Click here to download." at bounding box center [582, 298] width 149 height 13
click at [784, 236] on icon at bounding box center [784, 237] width 8 height 8
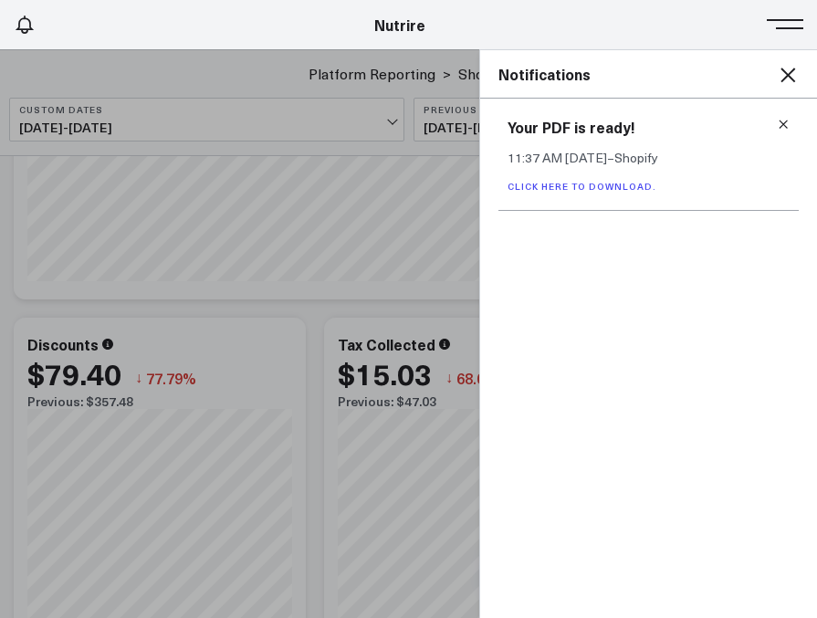
click at [780, 124] on icon at bounding box center [783, 124] width 13 height 13
click at [786, 90] on div "Notifications" at bounding box center [648, 74] width 337 height 48
click at [786, 72] on icon at bounding box center [788, 75] width 15 height 15
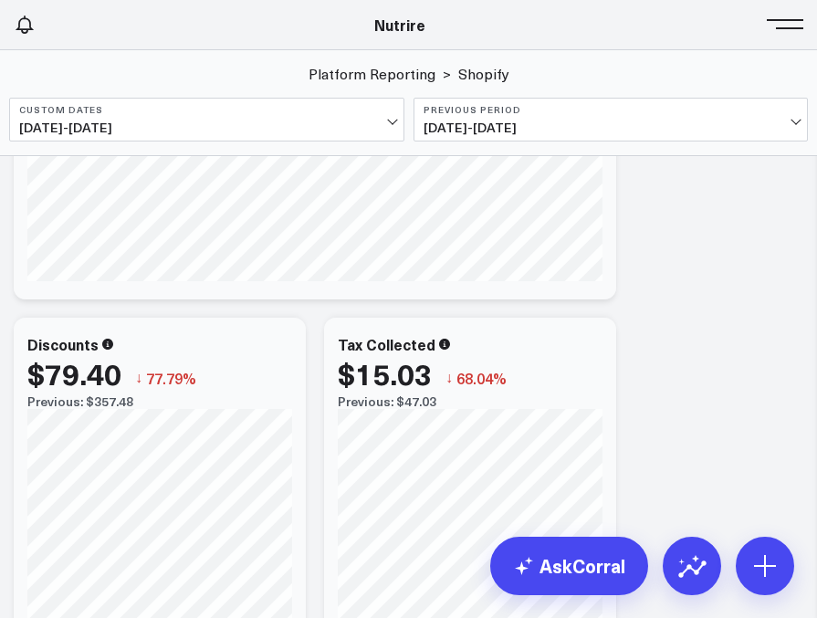
click at [784, 29] on button at bounding box center [789, 22] width 27 height 27
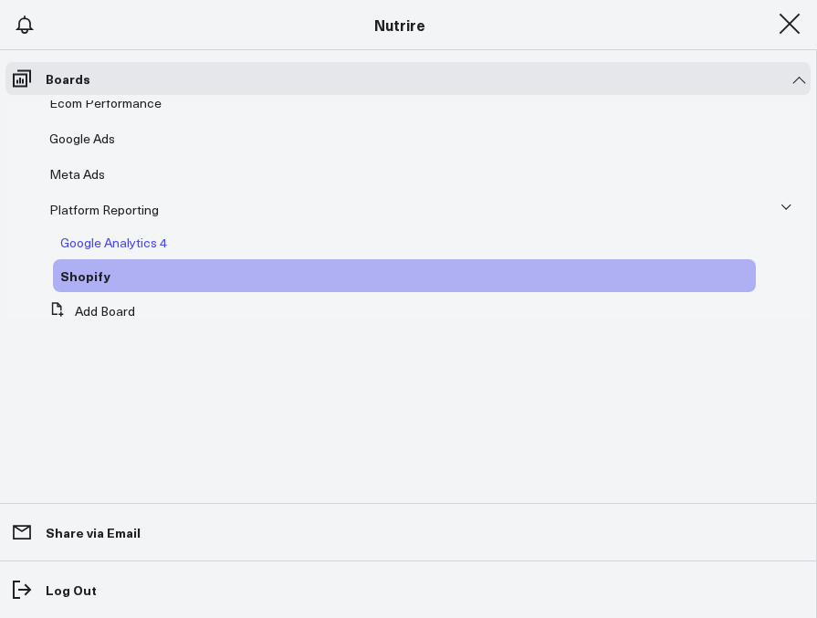
scroll to position [159, 0]
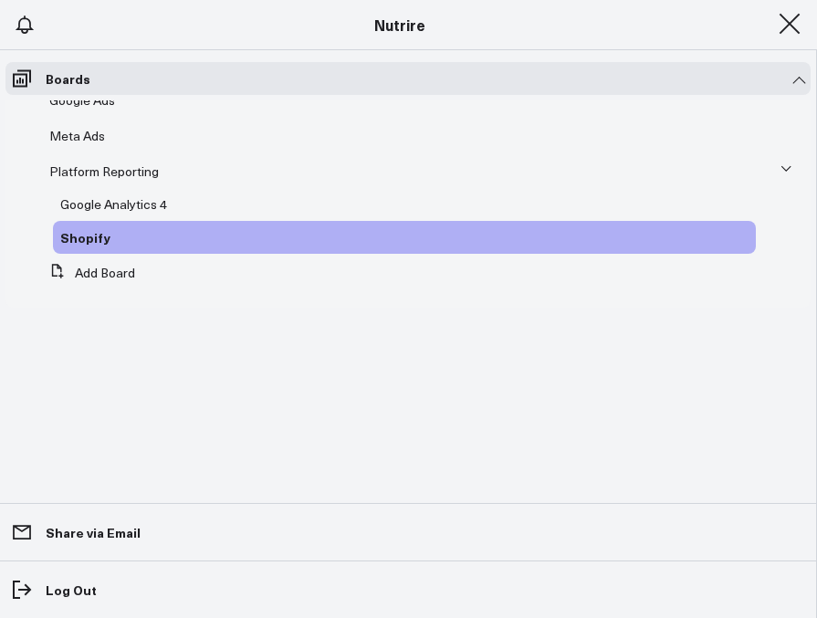
click at [779, 36] on button at bounding box center [789, 22] width 27 height 27
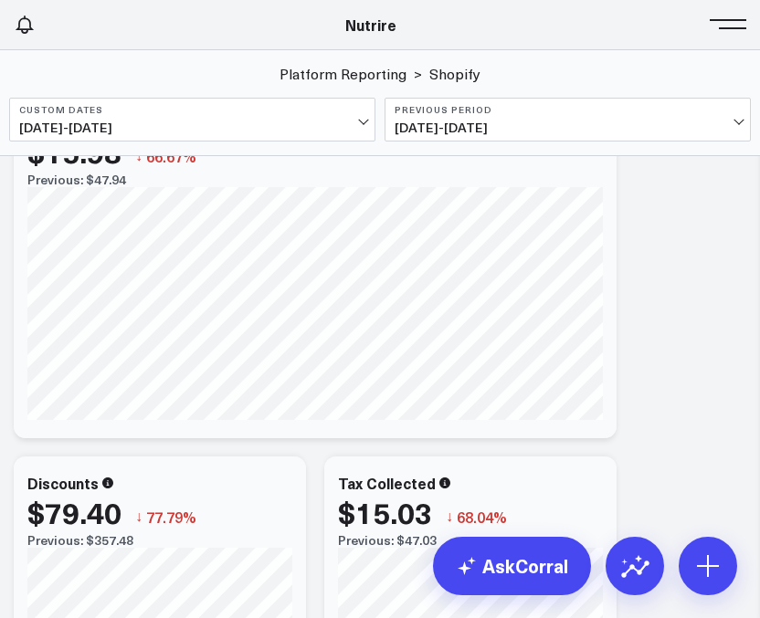
scroll to position [1164, 0]
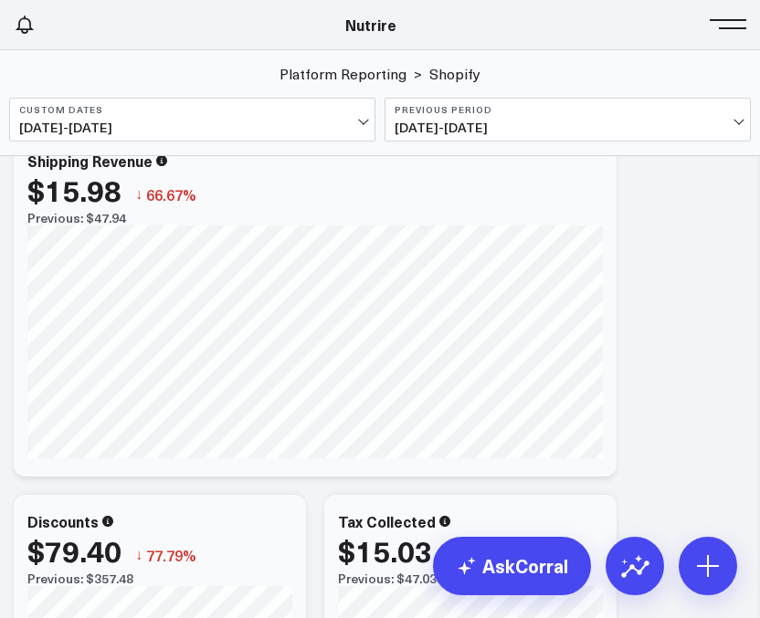
click at [733, 25] on button at bounding box center [731, 22] width 27 height 27
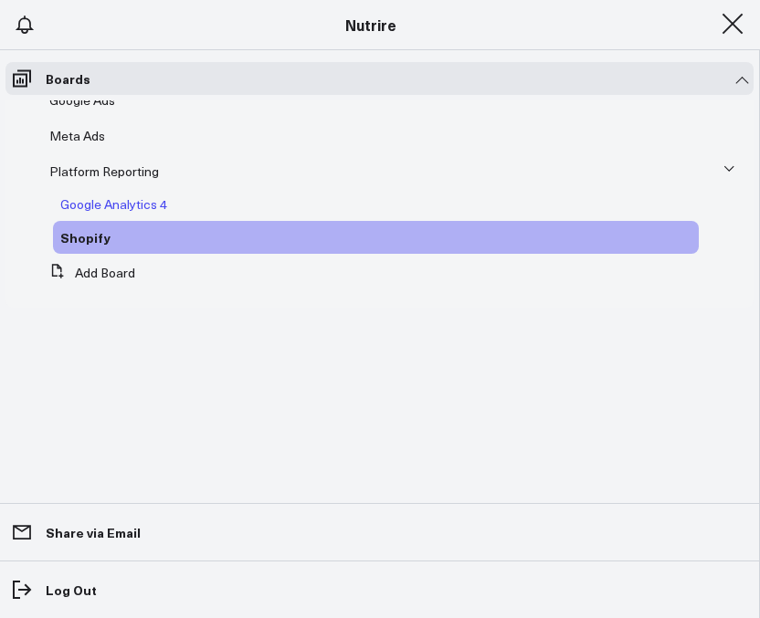
scroll to position [0, 0]
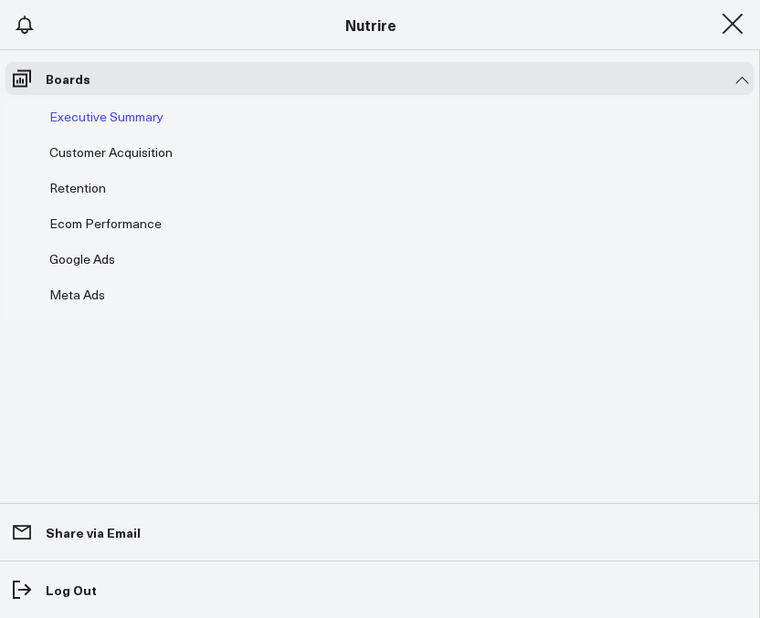
click at [105, 124] on span "Executive Summary" at bounding box center [106, 116] width 114 height 17
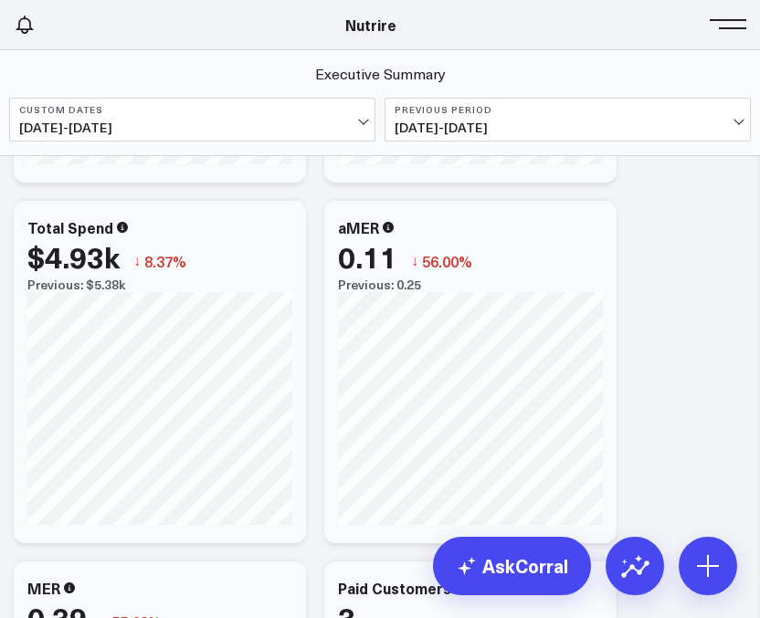
scroll to position [676, 0]
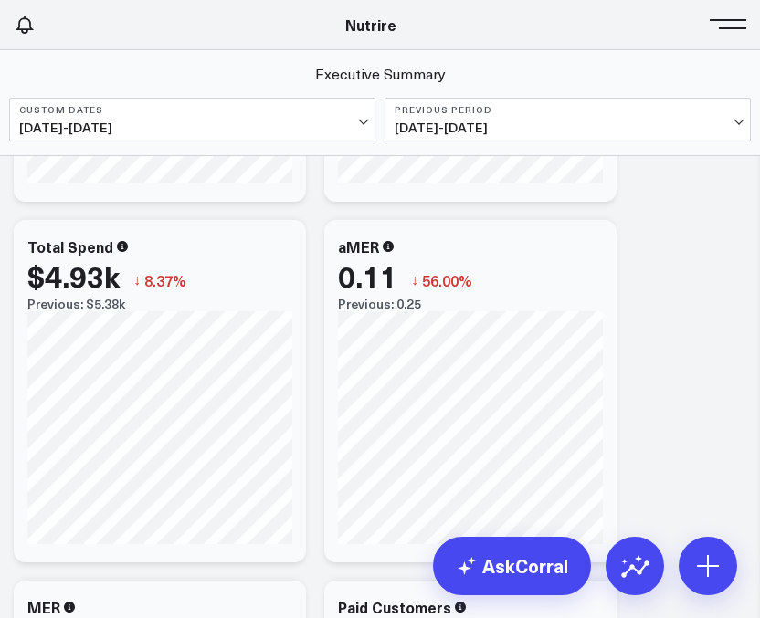
click at [83, 284] on div "$4.93k" at bounding box center [73, 275] width 92 height 33
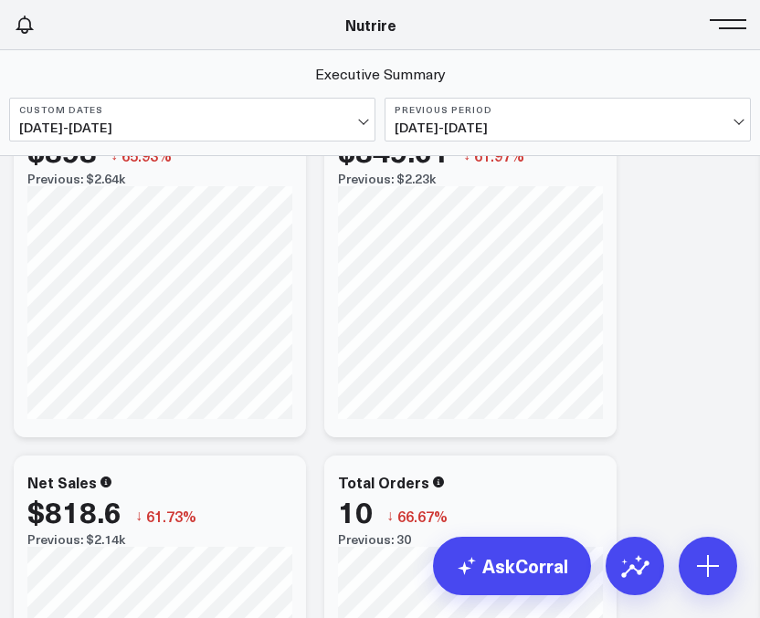
scroll to position [0, 0]
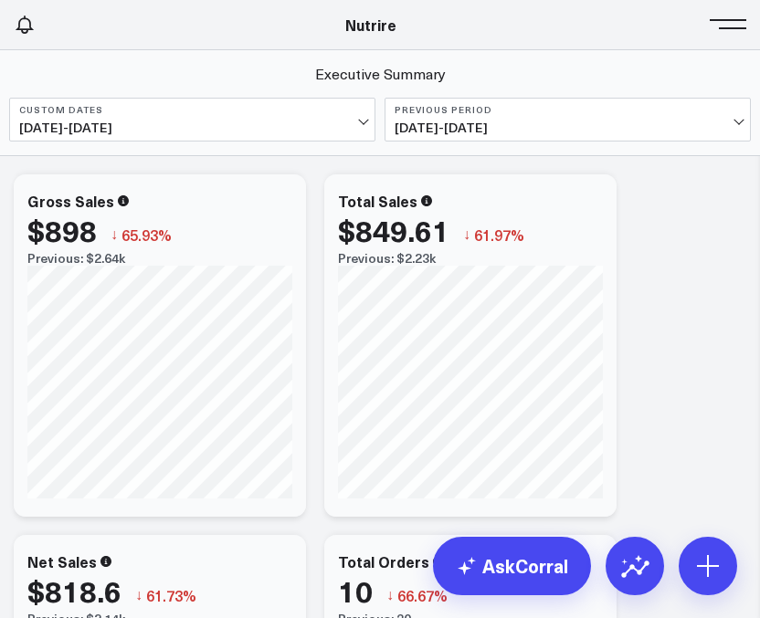
click at [720, 26] on button at bounding box center [731, 22] width 27 height 27
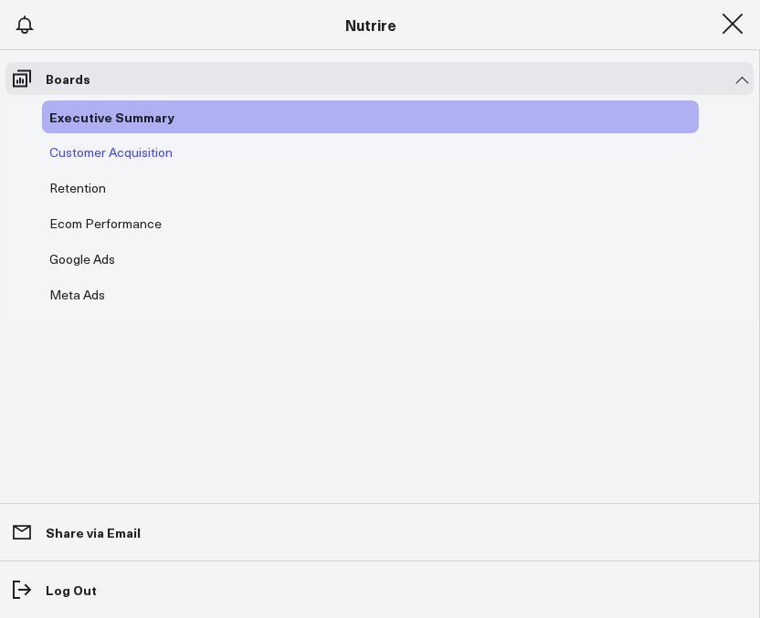
click at [70, 149] on span "Customer Acquisition" at bounding box center [110, 151] width 123 height 17
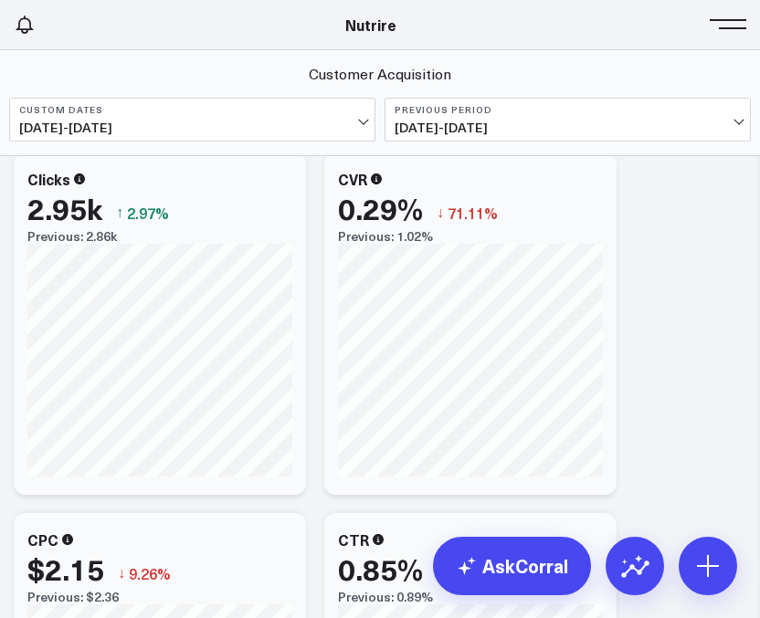
scroll to position [721, 0]
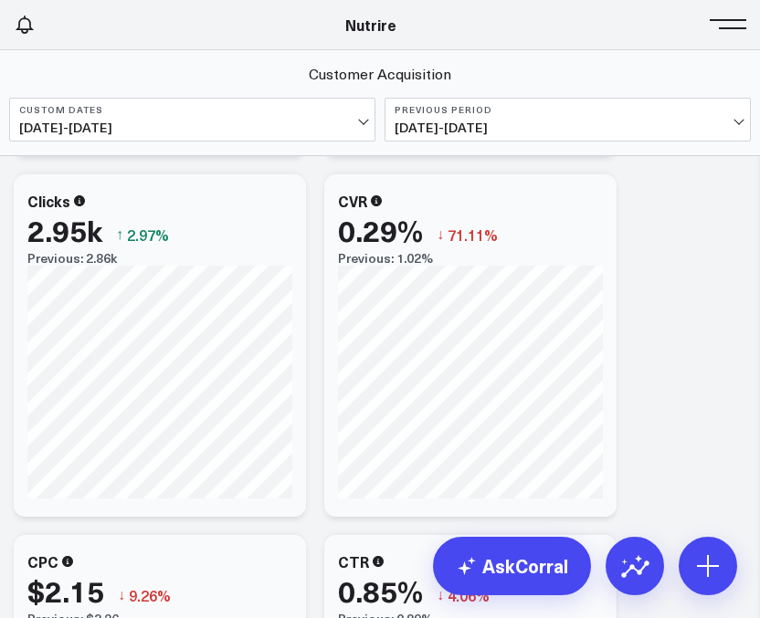
click at [729, 43] on header "Athletico Farmer Focus Force of Nature Nutrire The [PERSON_NAME] Group [PERSON_…" at bounding box center [380, 25] width 760 height 50
click at [722, 29] on button at bounding box center [731, 22] width 27 height 27
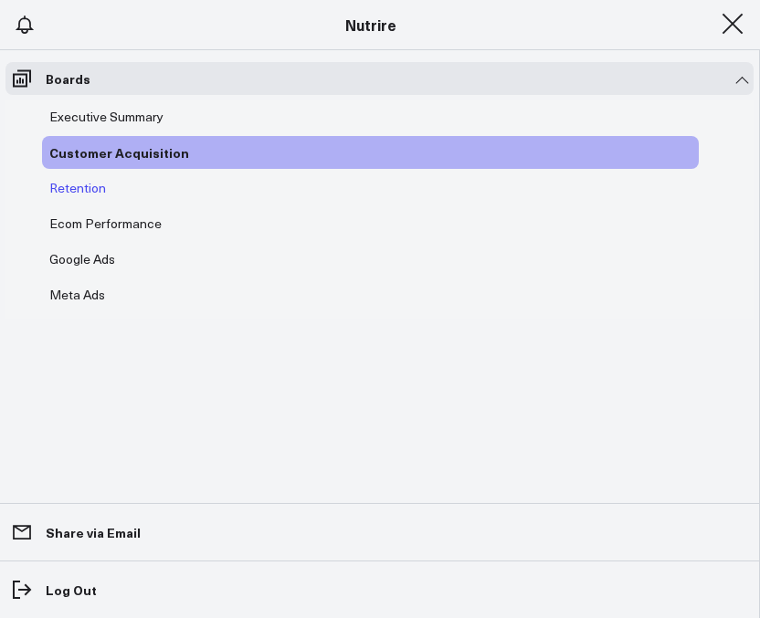
click at [79, 191] on span "Retention" at bounding box center [77, 187] width 57 height 17
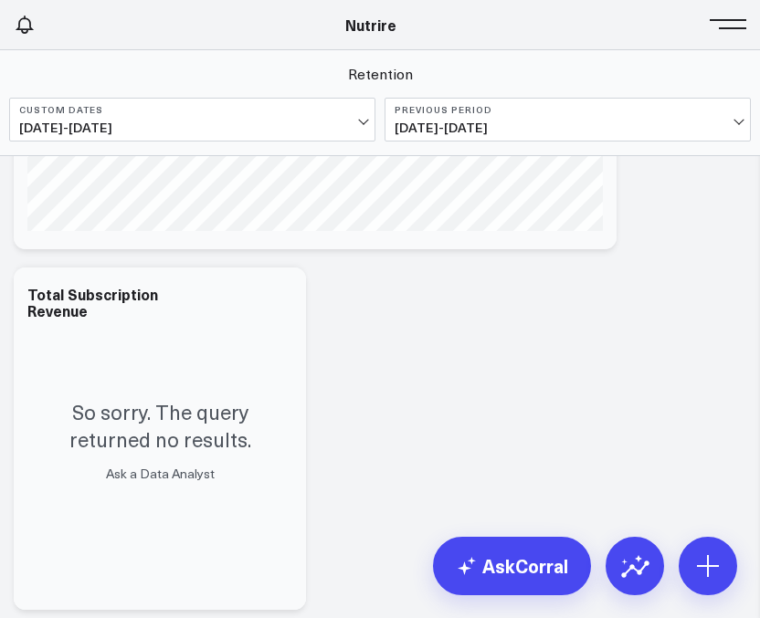
click at [729, 23] on span at bounding box center [731, 24] width 27 height 2
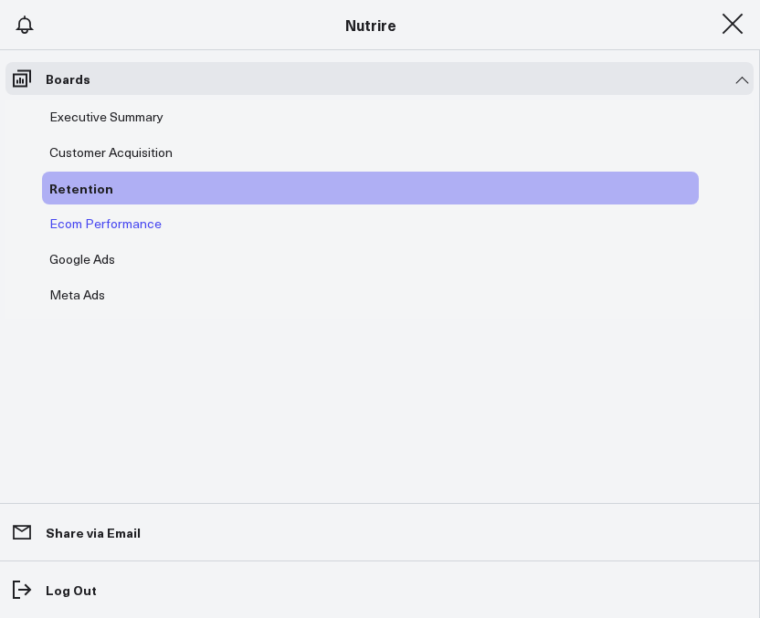
click at [81, 225] on span "Ecom Performance" at bounding box center [105, 223] width 112 height 17
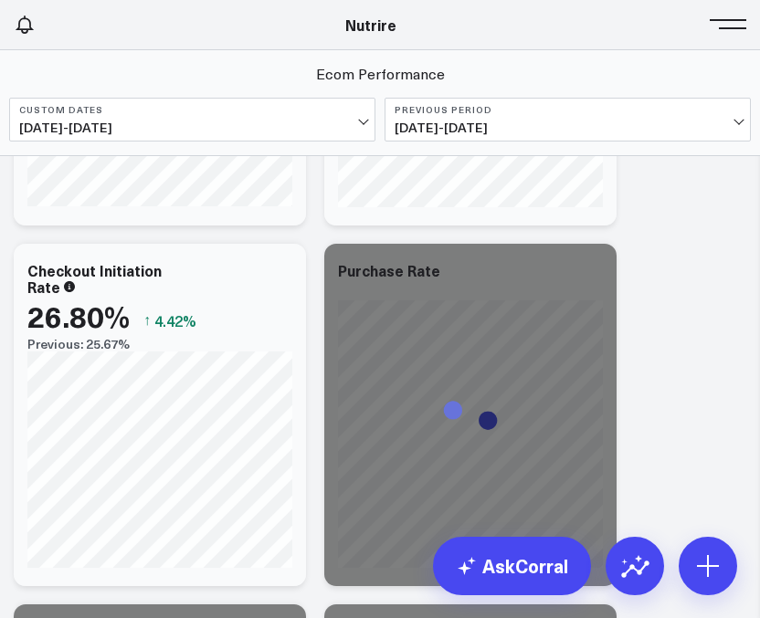
scroll to position [638, 0]
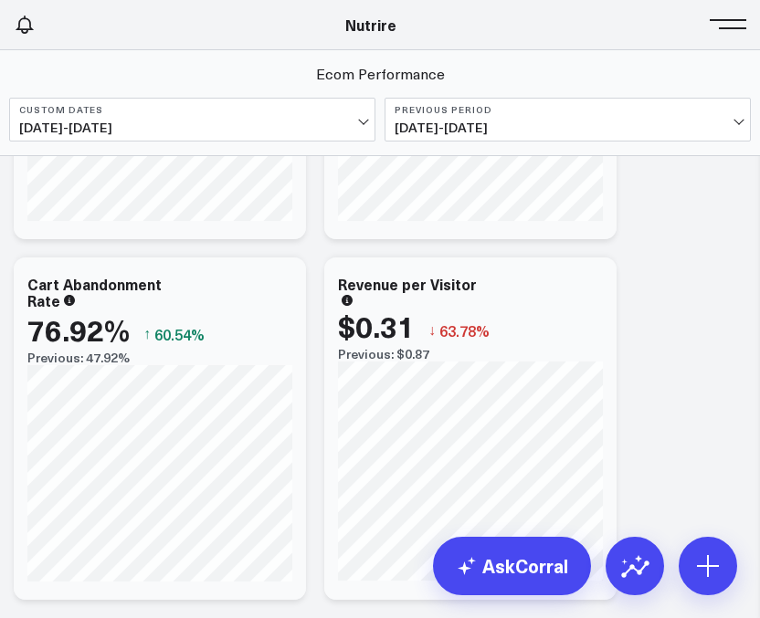
click at [723, 35] on button at bounding box center [731, 22] width 27 height 27
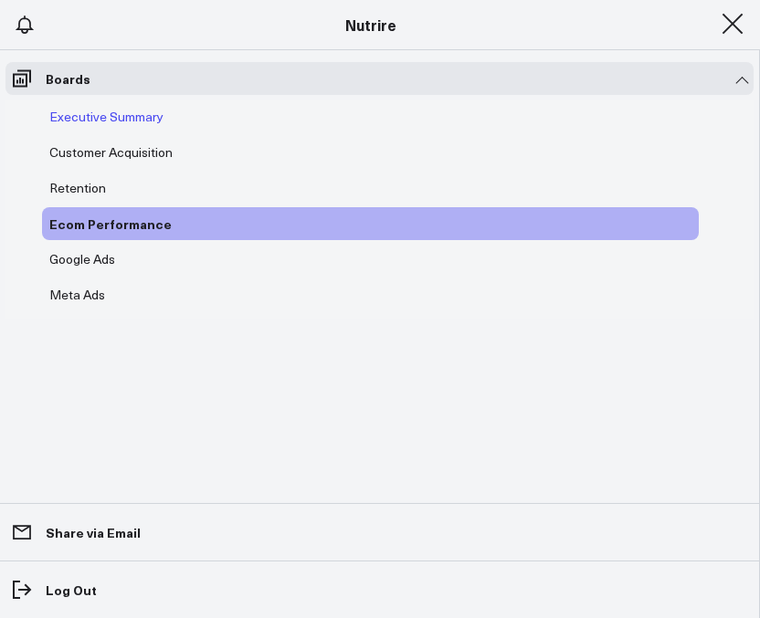
click at [97, 106] on div "Executive Summary" at bounding box center [370, 116] width 656 height 33
click at [97, 112] on span "Executive Summary" at bounding box center [106, 116] width 114 height 17
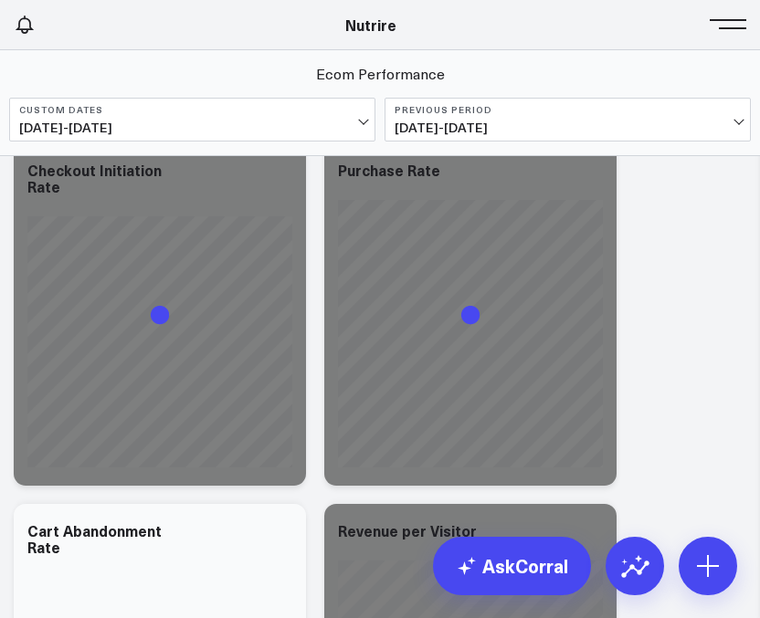
scroll to position [532, 0]
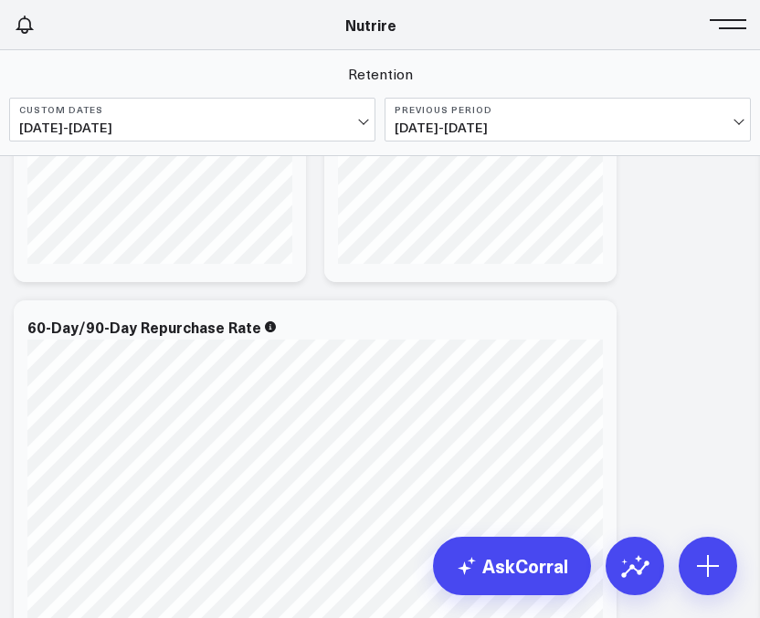
scroll to position [883, 0]
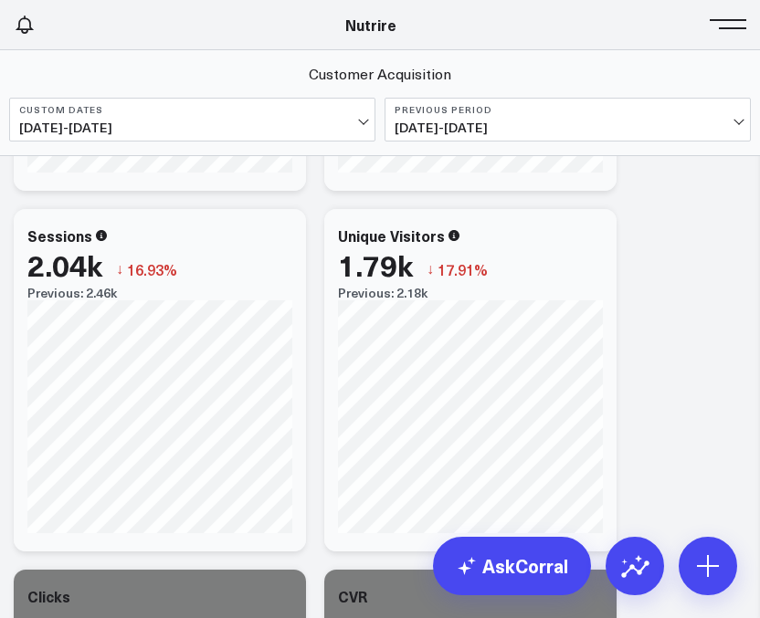
scroll to position [615, 0]
